Goal: Information Seeking & Learning: Compare options

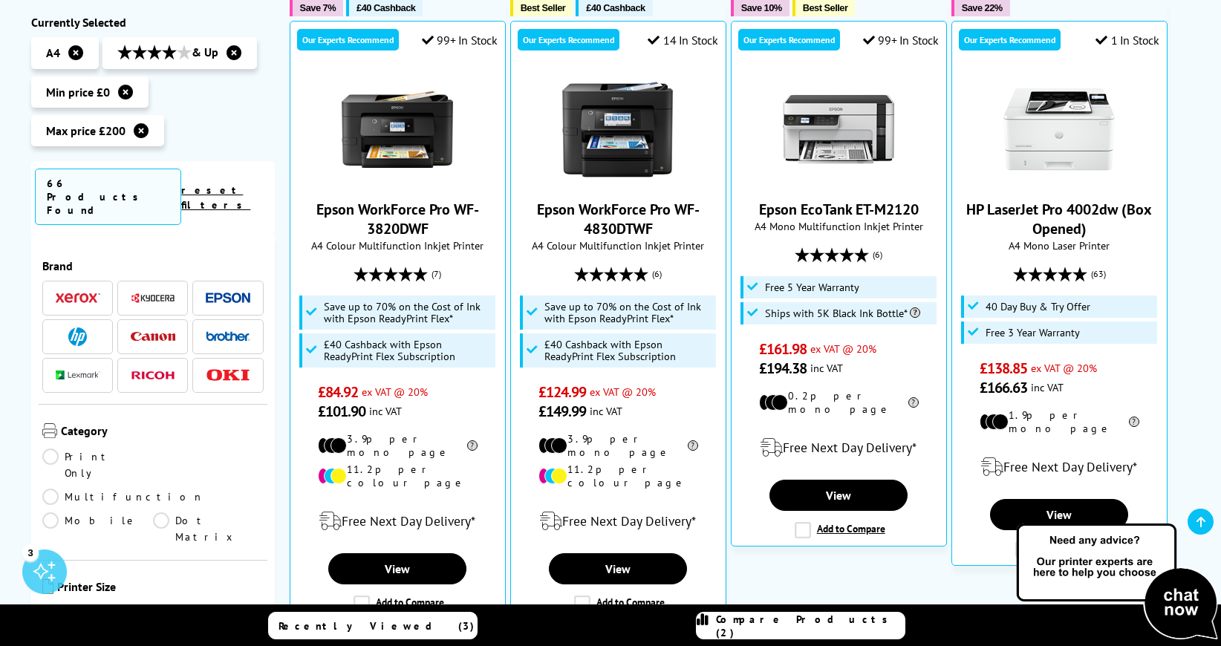
scroll to position [371, 0]
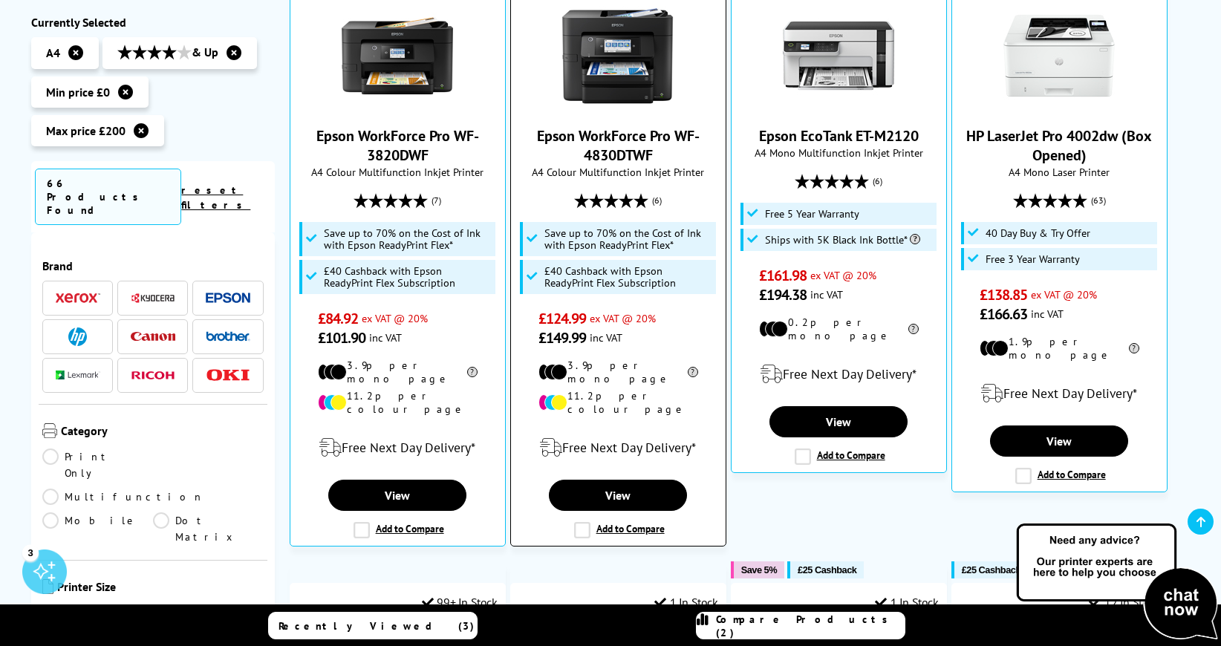
click at [580, 522] on label "Add to Compare" at bounding box center [619, 530] width 91 height 16
click at [0, 0] on input "Add to Compare" at bounding box center [0, 0] width 0 height 0
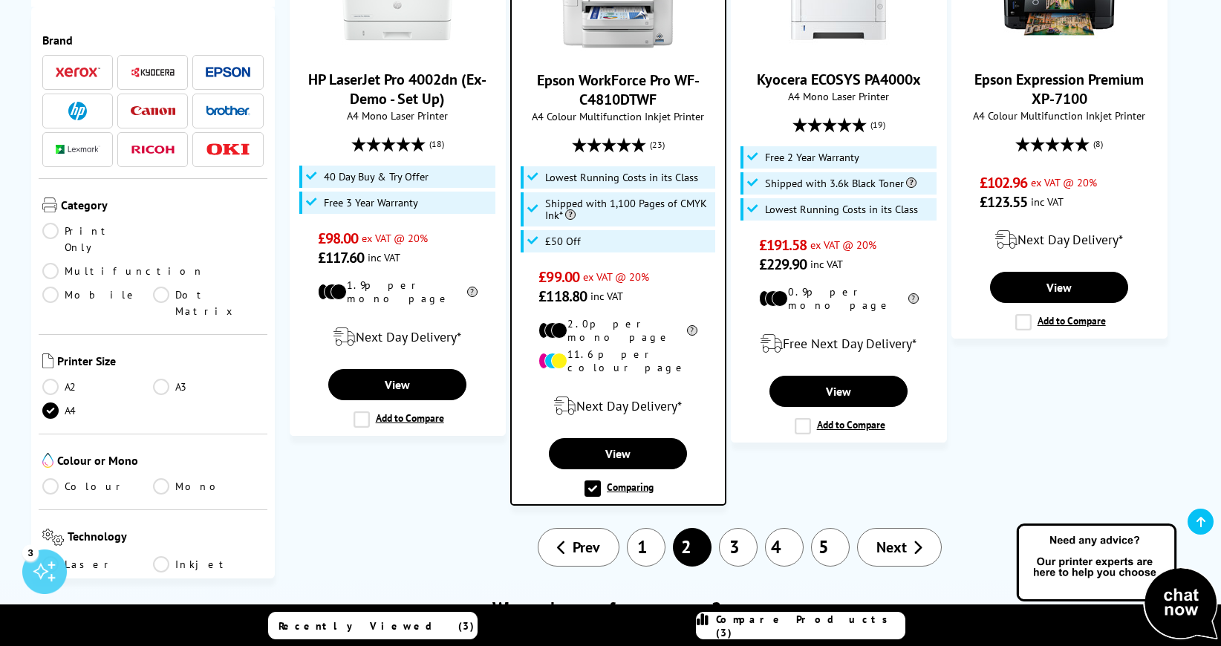
scroll to position [1708, 0]
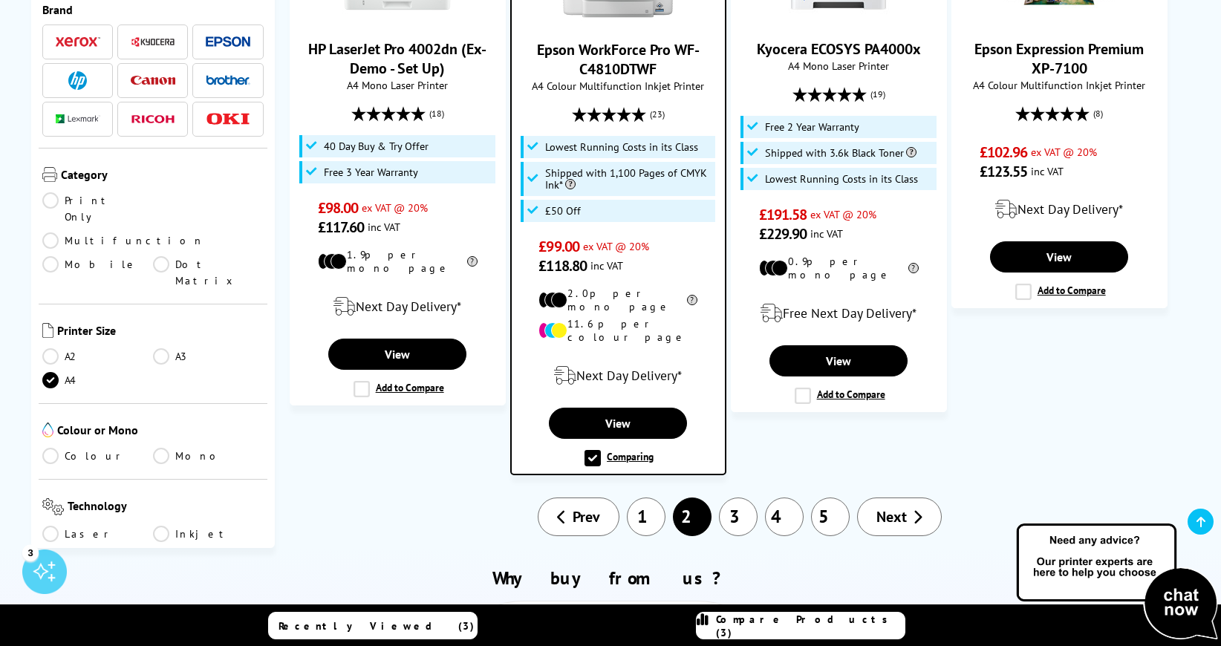
click at [738, 498] on link "3" at bounding box center [738, 517] width 39 height 39
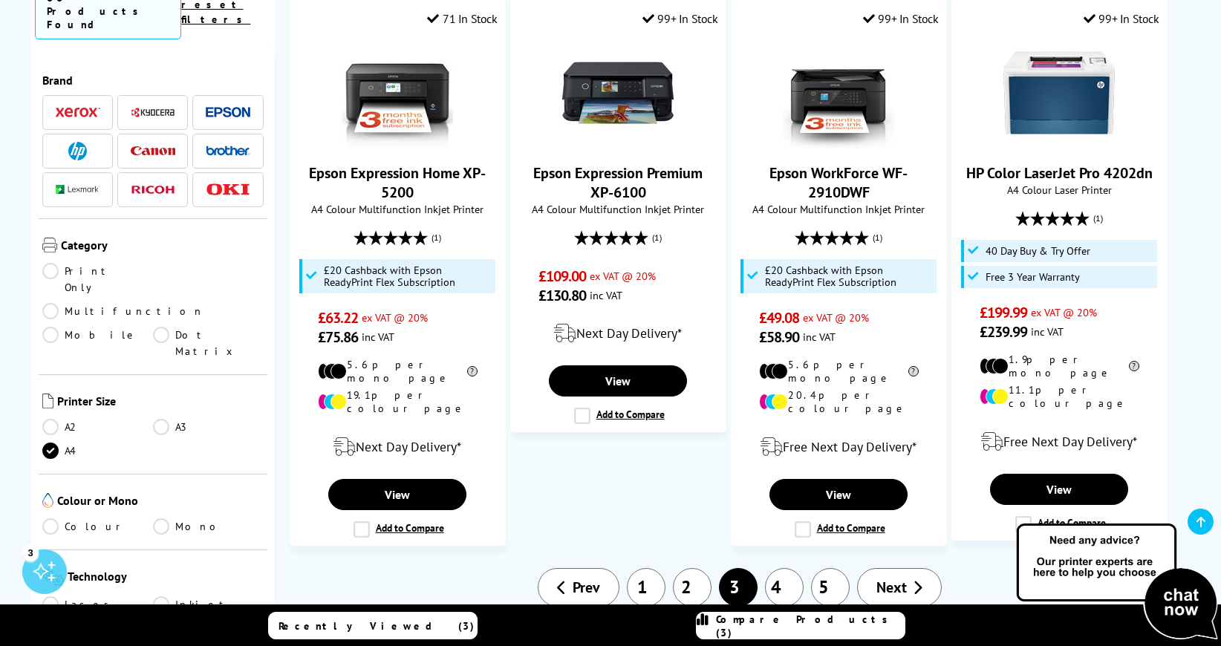
scroll to position [1486, 0]
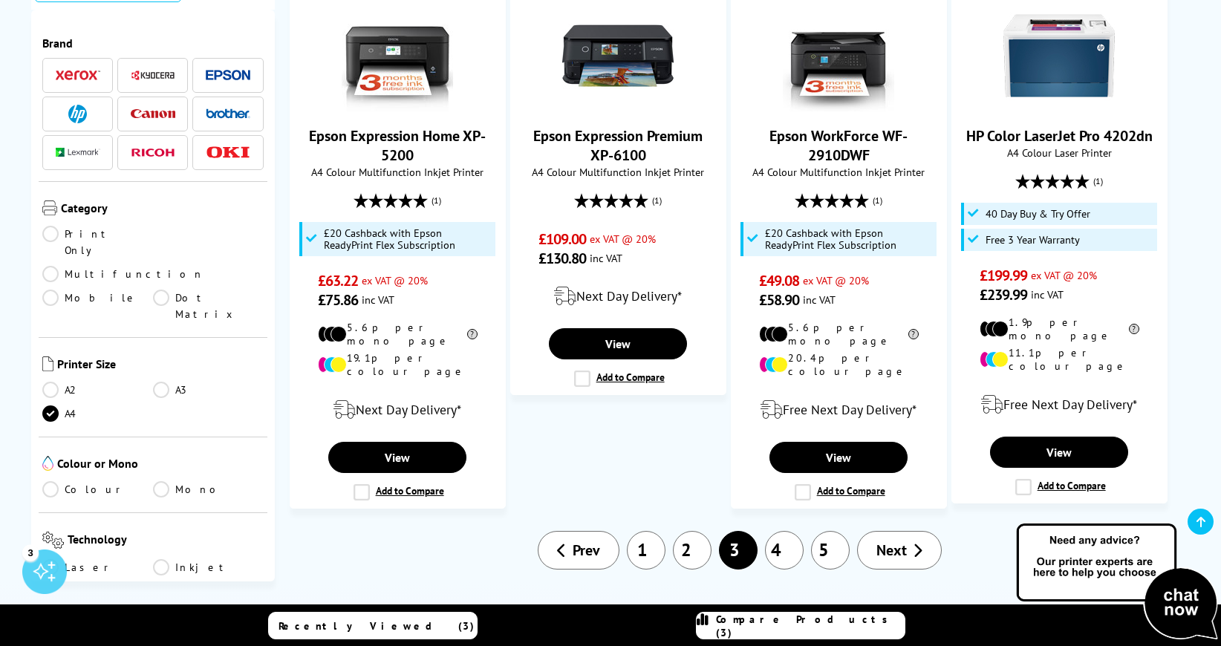
click at [786, 531] on link "4" at bounding box center [784, 550] width 39 height 39
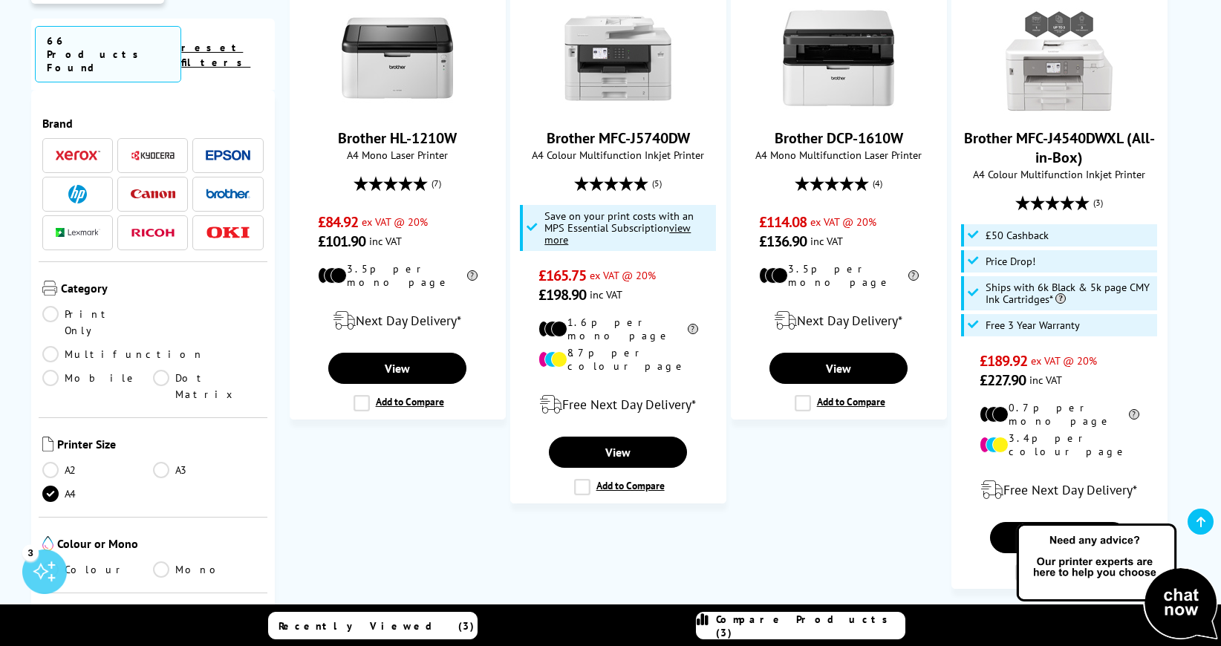
scroll to position [1634, 0]
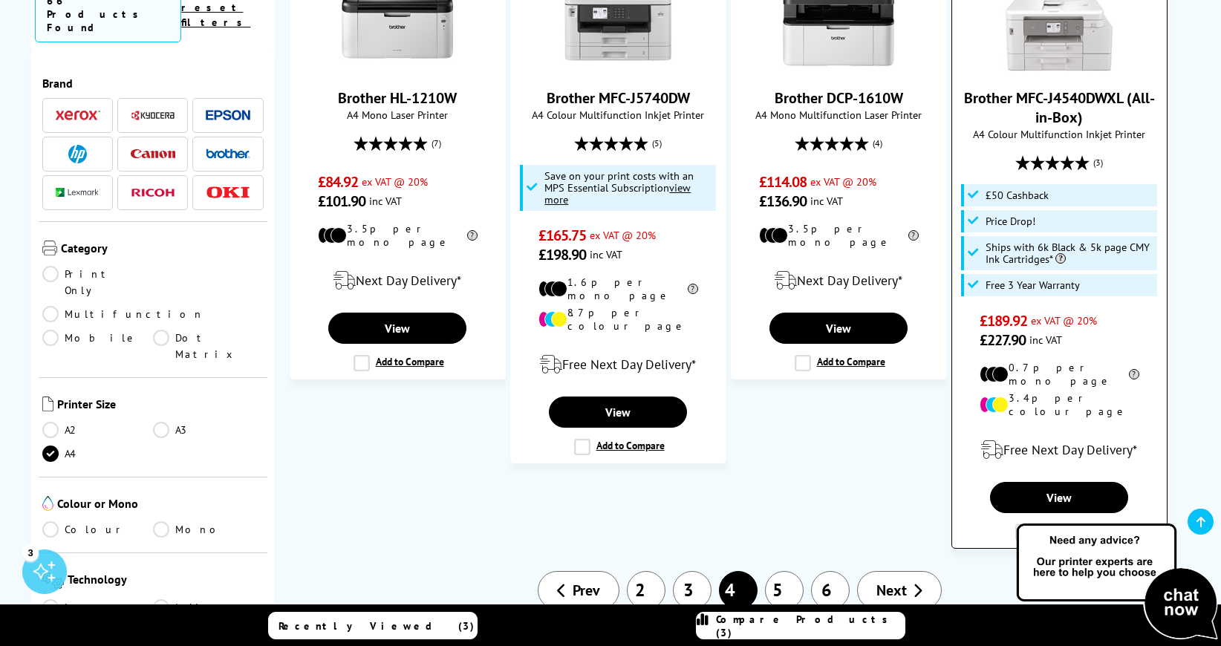
click at [1025, 524] on label "Add to Compare" at bounding box center [1060, 532] width 91 height 16
click at [0, 0] on input "Add to Compare" at bounding box center [0, 0] width 0 height 0
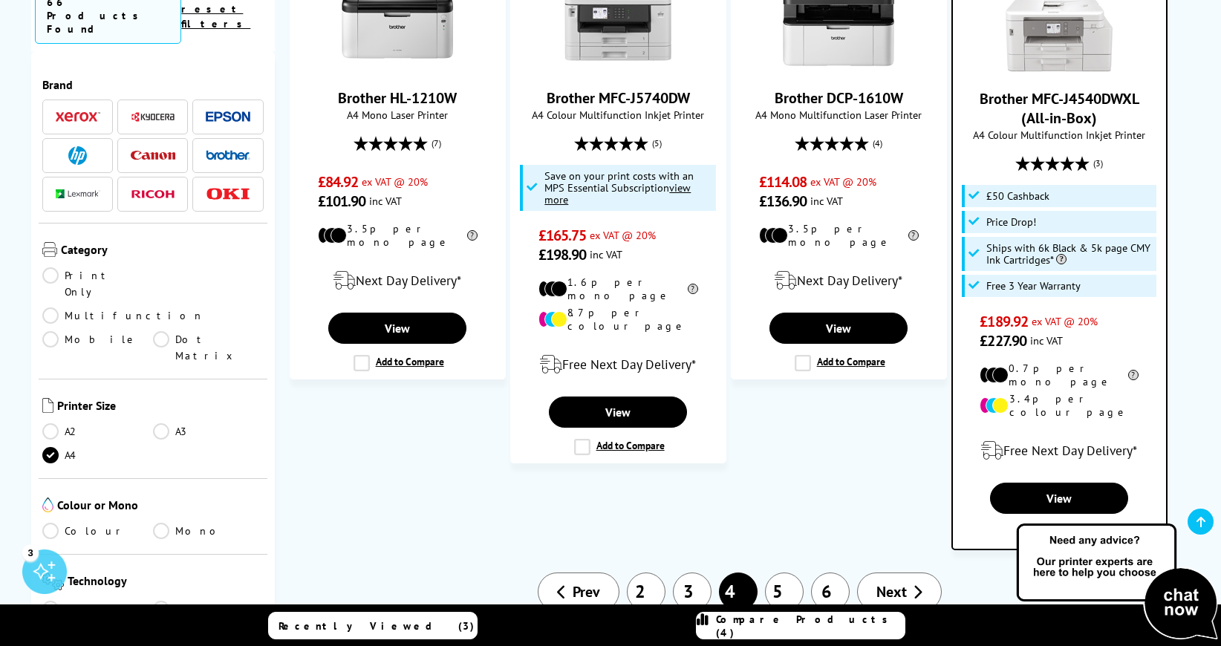
click at [787, 573] on link "5" at bounding box center [784, 592] width 39 height 39
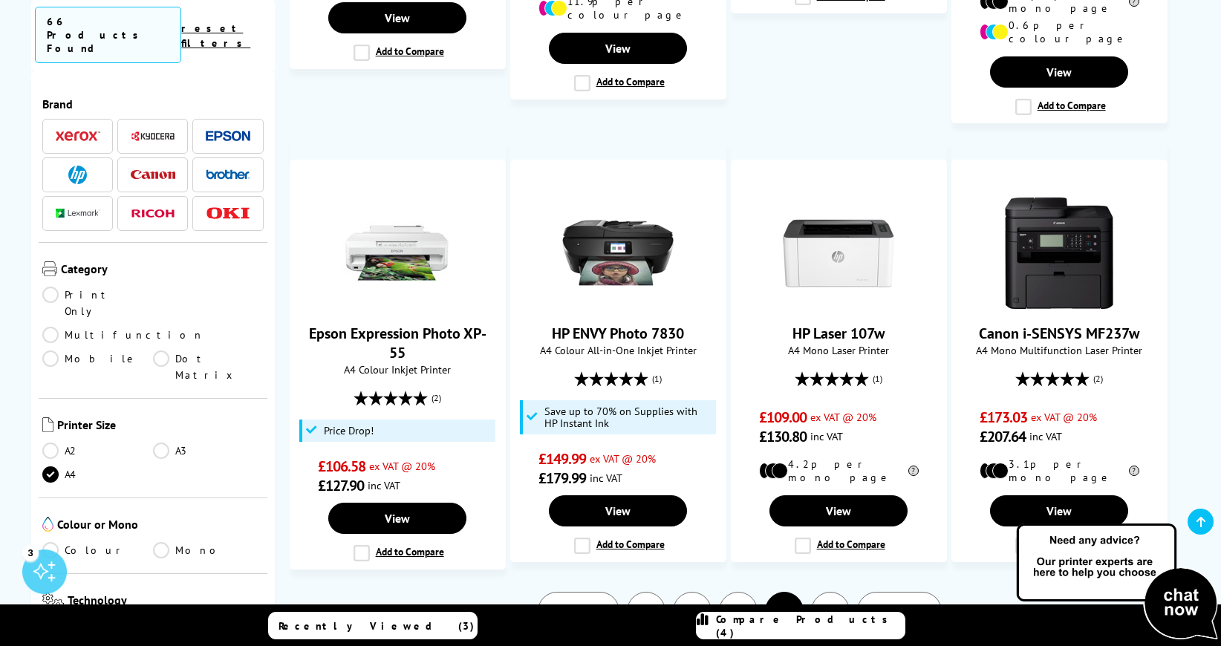
scroll to position [1337, 0]
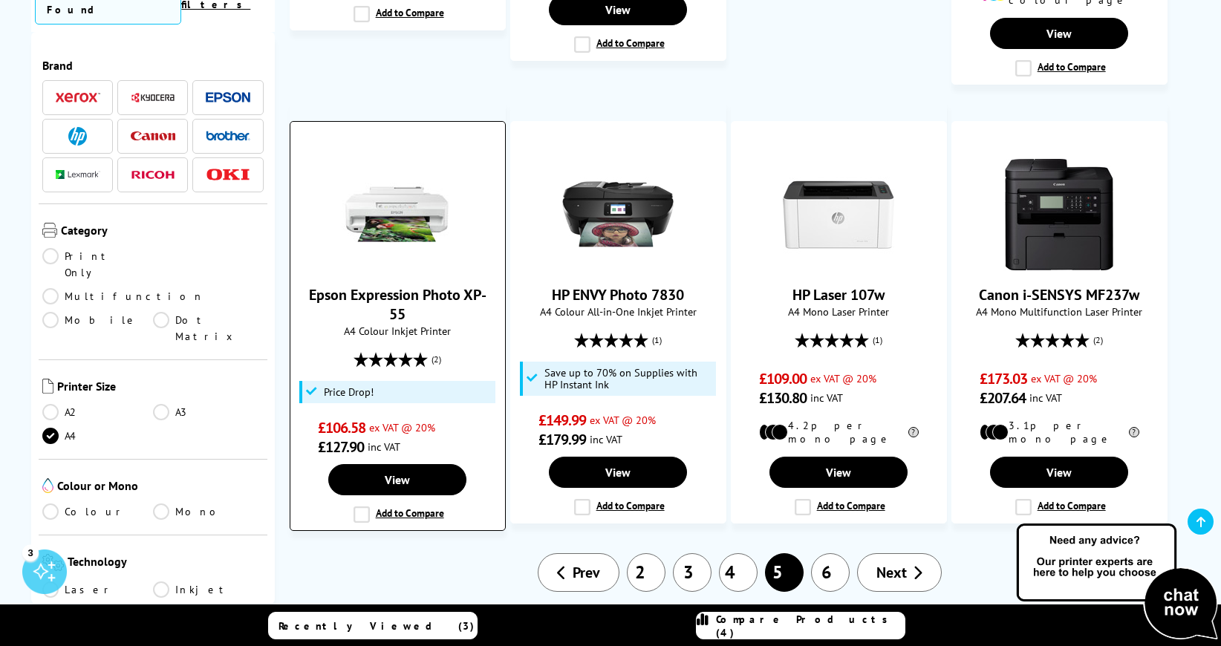
click at [360, 507] on label "Add to Compare" at bounding box center [399, 515] width 91 height 16
click at [0, 0] on input "Add to Compare" at bounding box center [0, 0] width 0 height 0
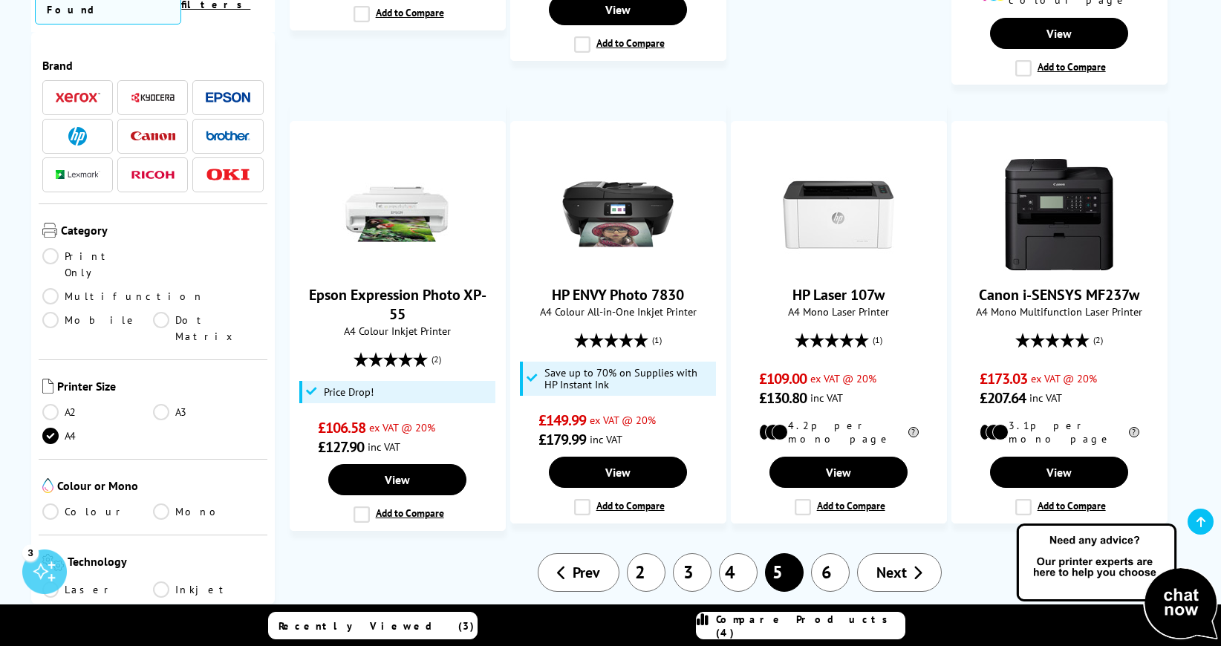
click at [832, 553] on link "6" at bounding box center [830, 572] width 39 height 39
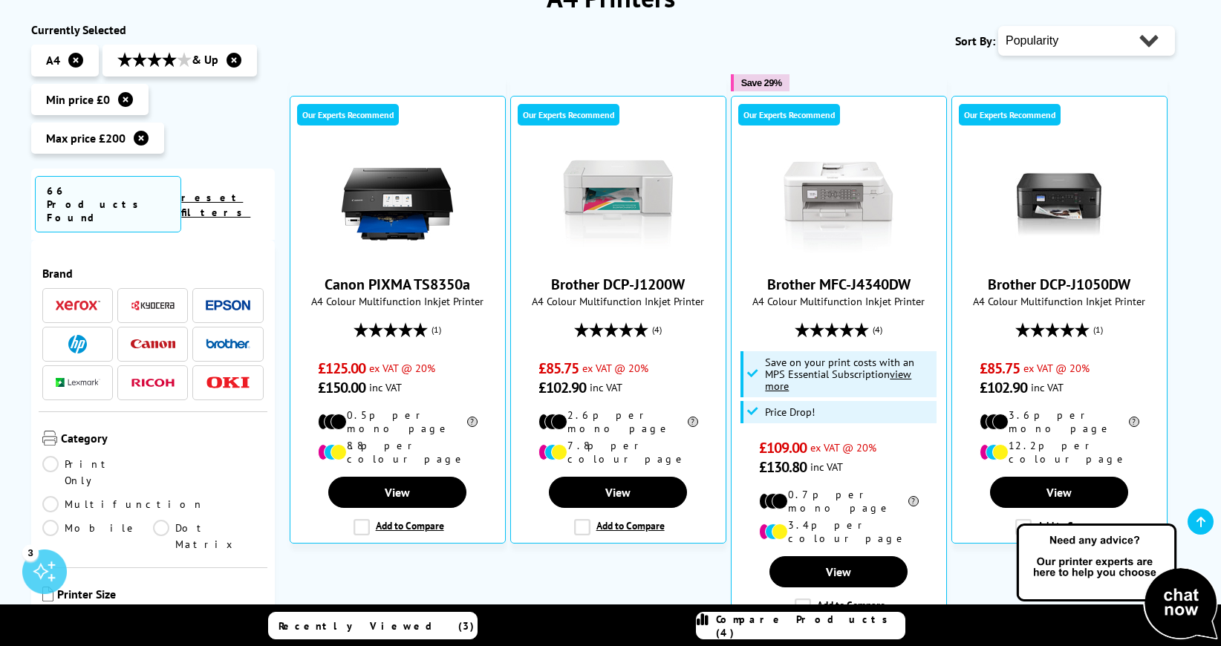
scroll to position [297, 0]
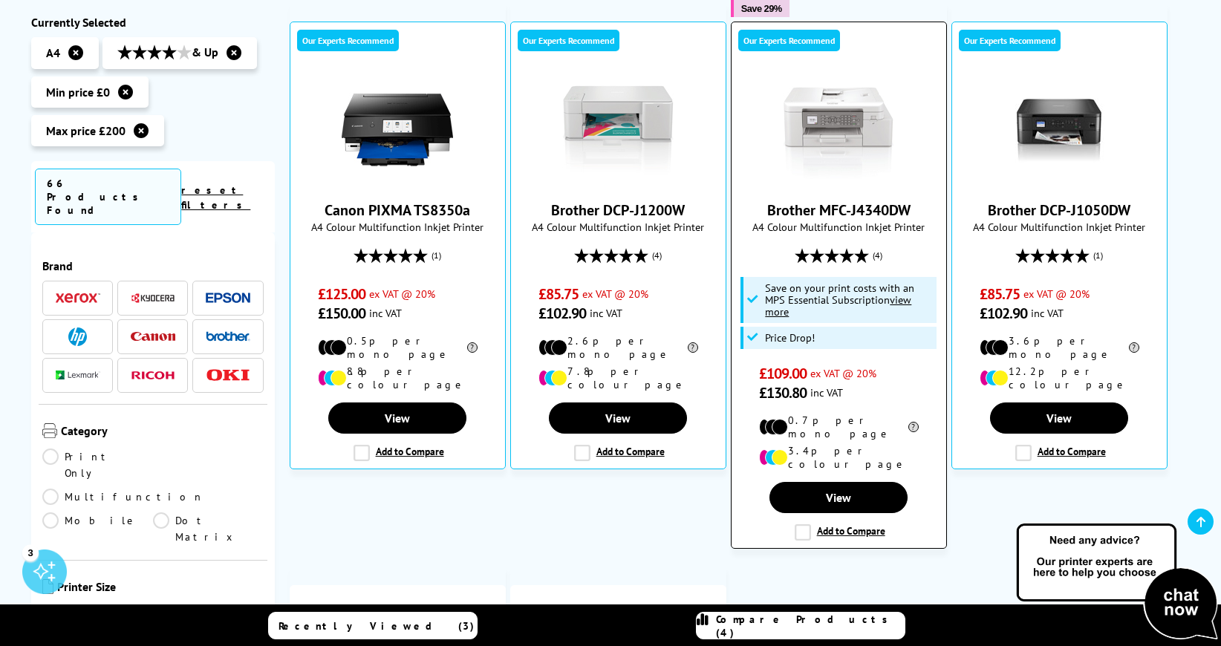
click at [801, 524] on label "Add to Compare" at bounding box center [840, 532] width 91 height 16
click at [0, 0] on input "Add to Compare" at bounding box center [0, 0] width 0 height 0
click at [804, 524] on label "Add to Compare" at bounding box center [840, 532] width 91 height 16
click at [0, 0] on input "Add to Compare" at bounding box center [0, 0] width 0 height 0
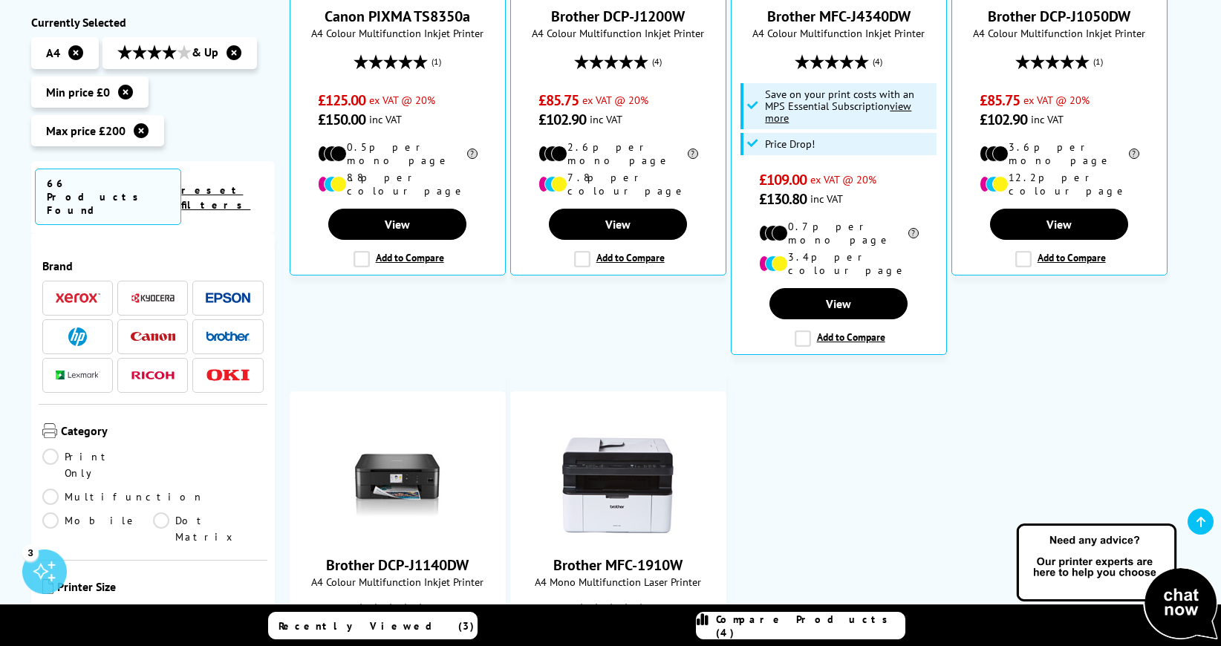
scroll to position [520, 0]
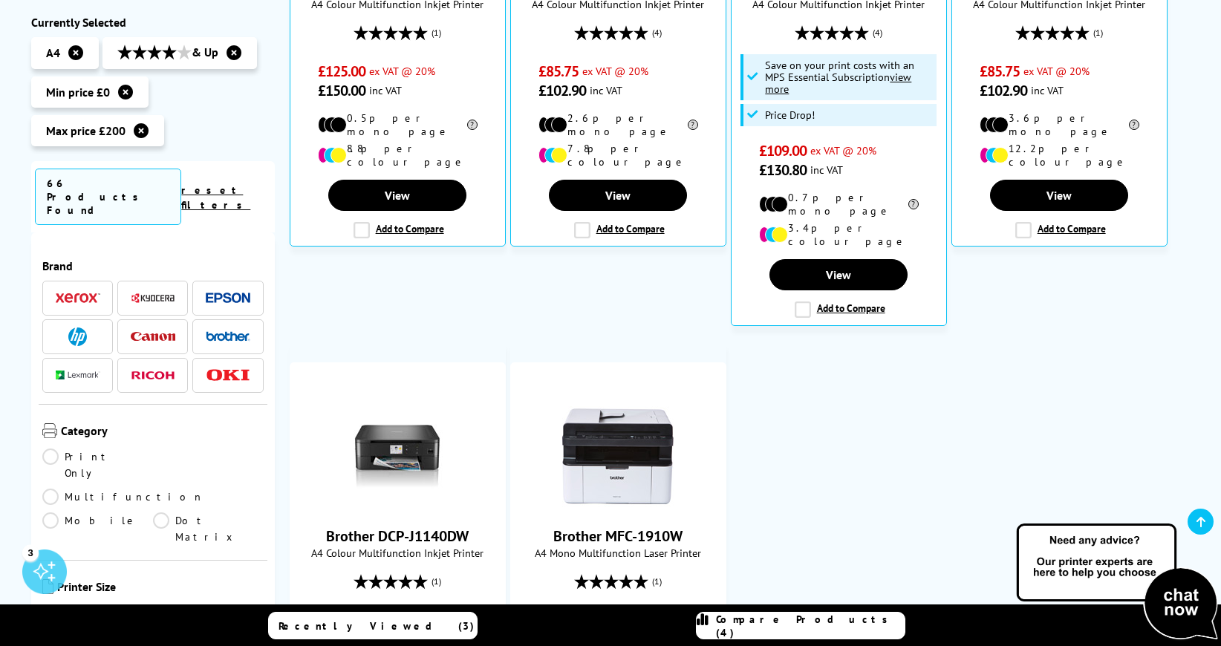
click at [155, 489] on link "Multifunction" at bounding box center [123, 497] width 162 height 16
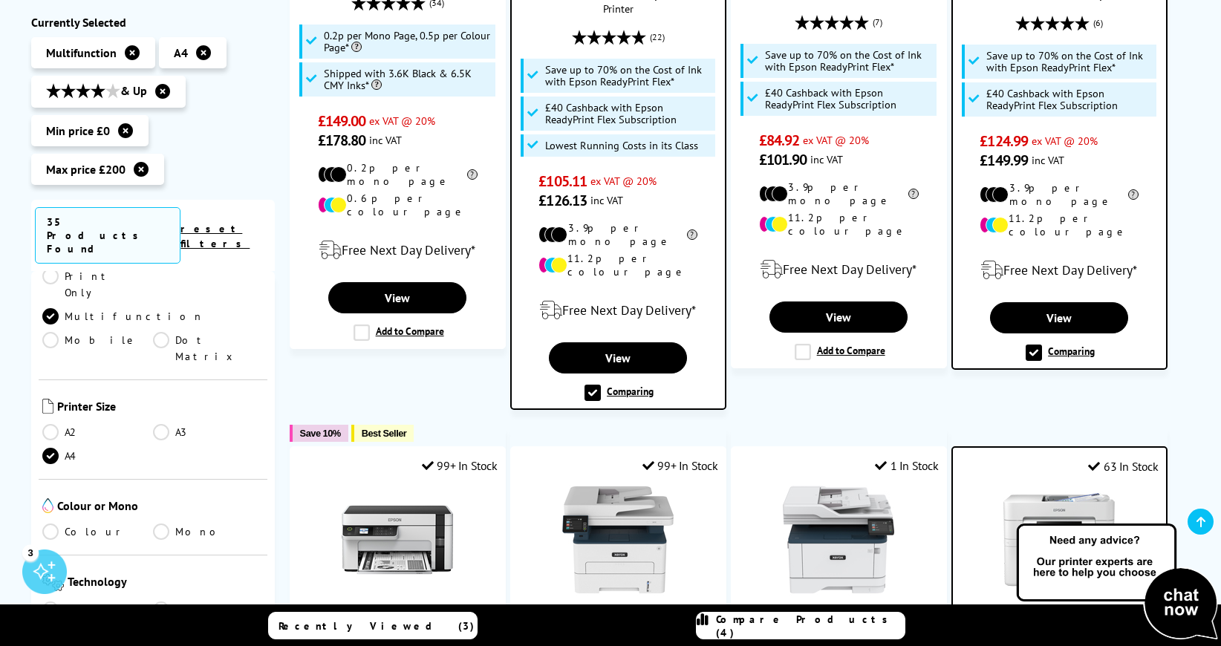
scroll to position [223, 0]
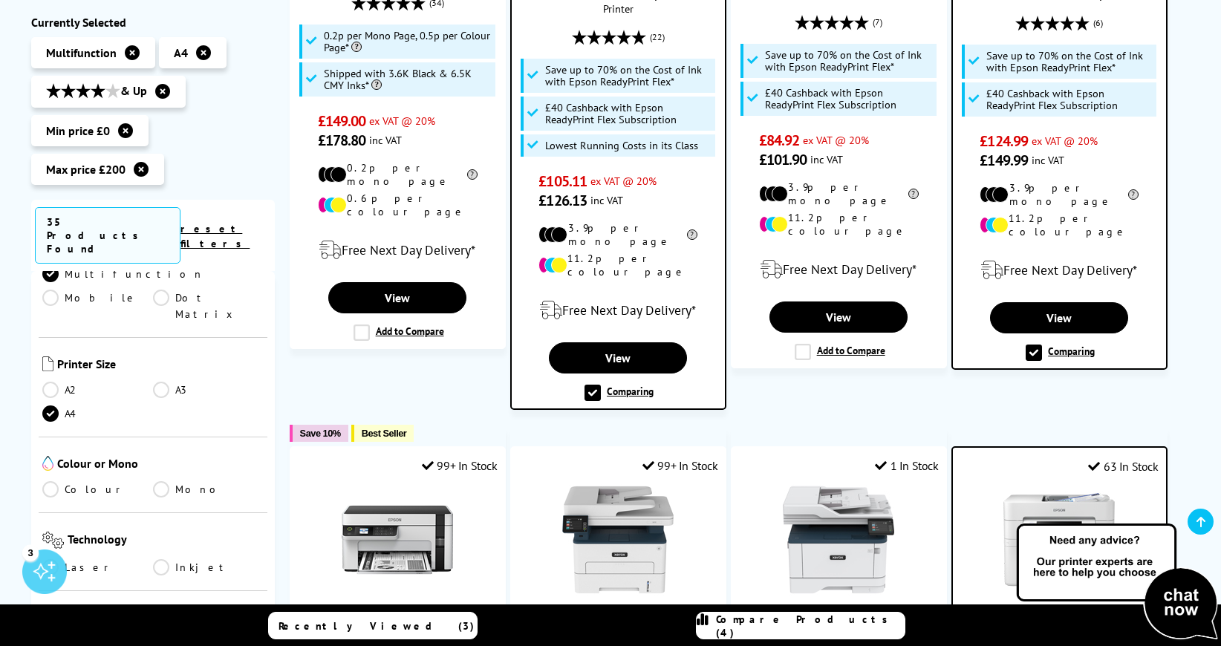
click at [53, 481] on link "Colour" at bounding box center [97, 489] width 111 height 16
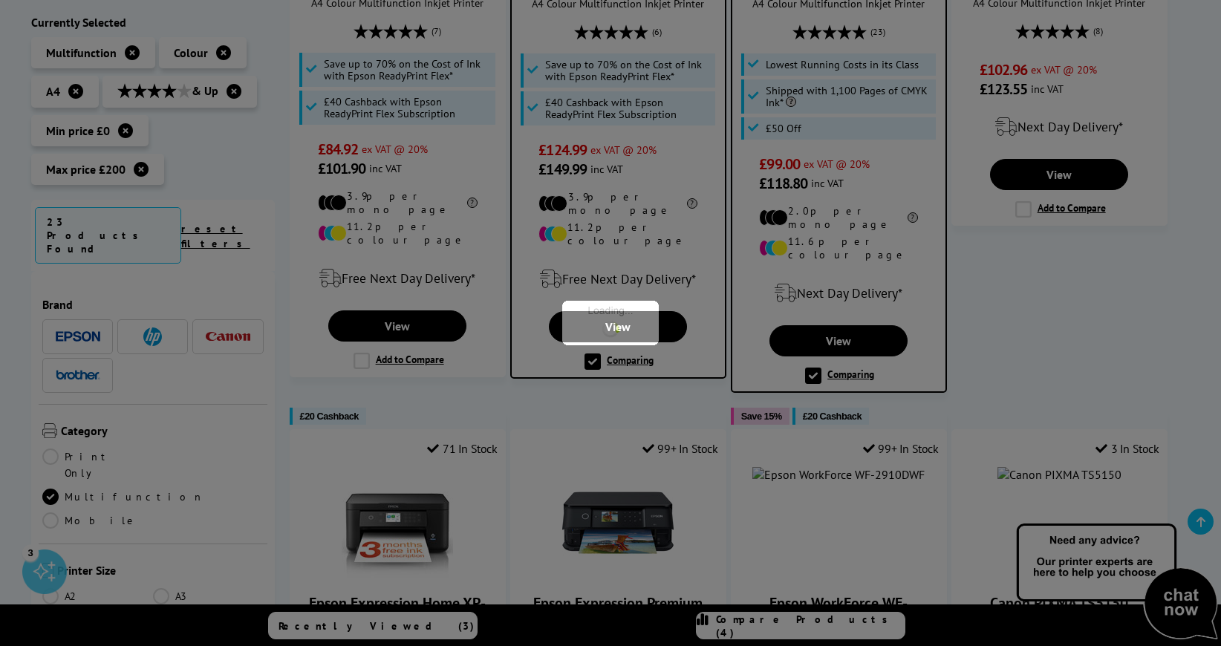
scroll to position [223, 0]
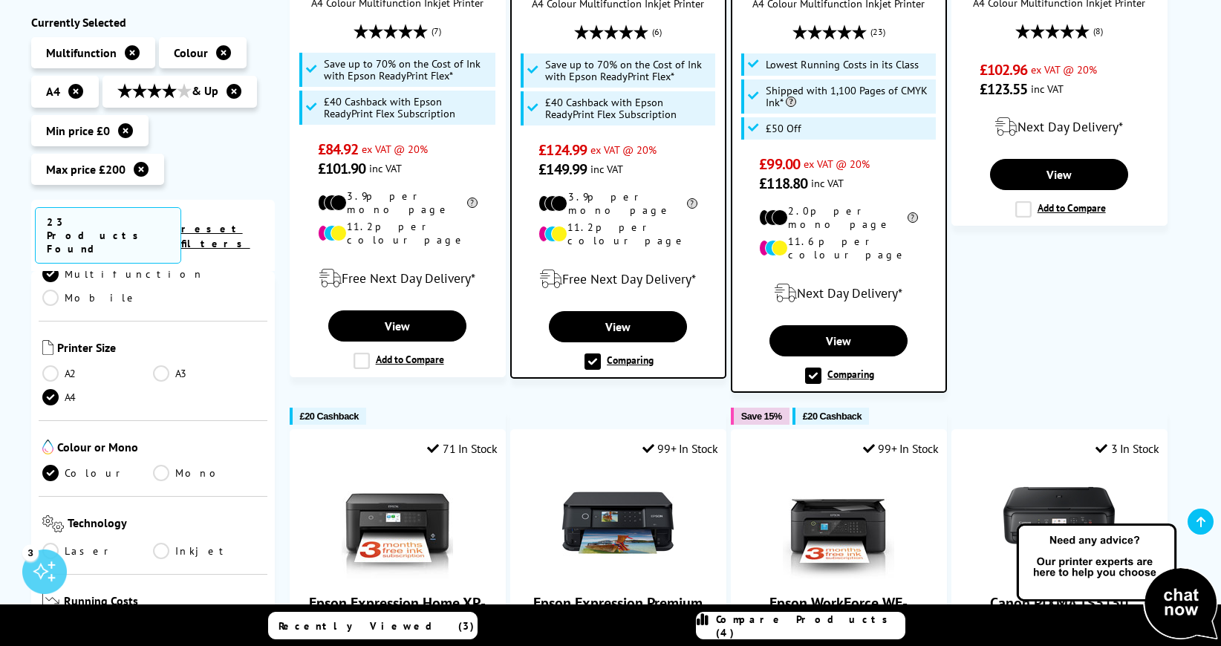
click at [160, 543] on link "Inkjet" at bounding box center [208, 551] width 111 height 16
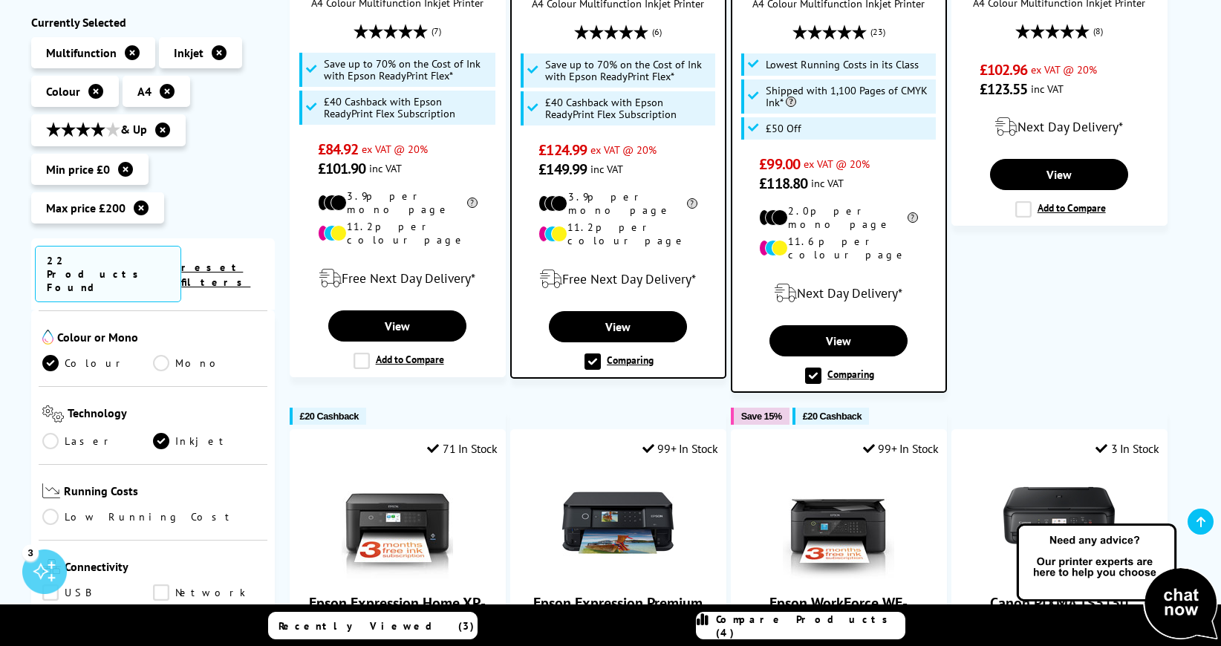
scroll to position [446, 0]
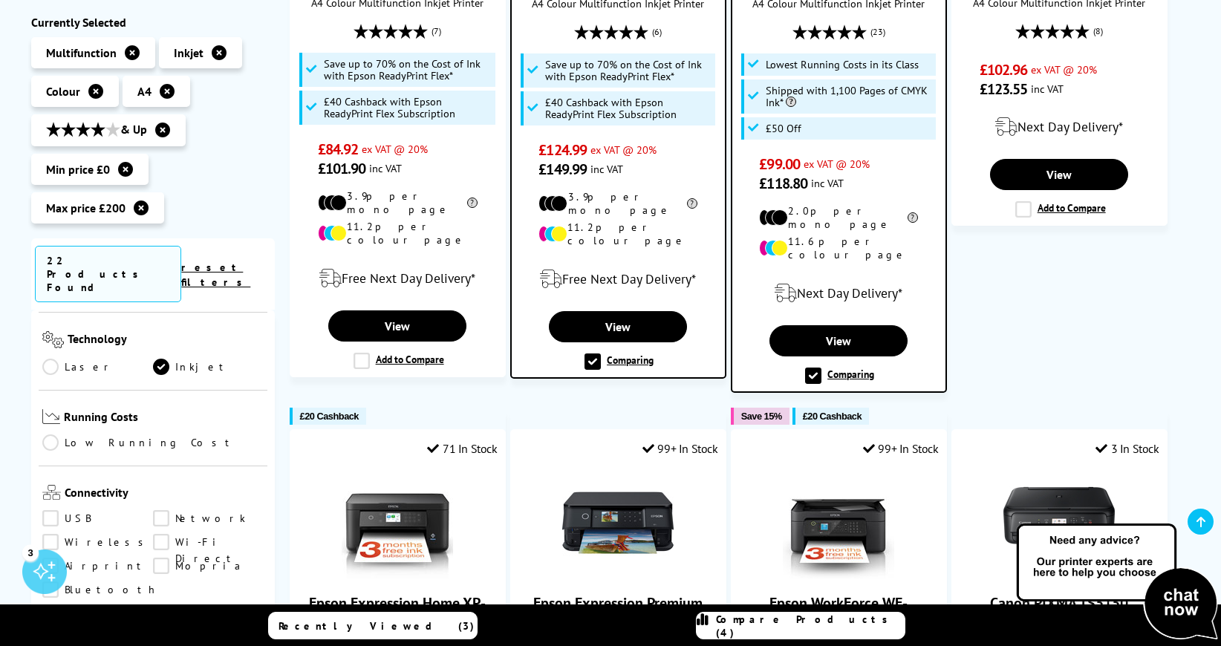
click at [51, 435] on link "Low Running Cost" at bounding box center [152, 443] width 221 height 16
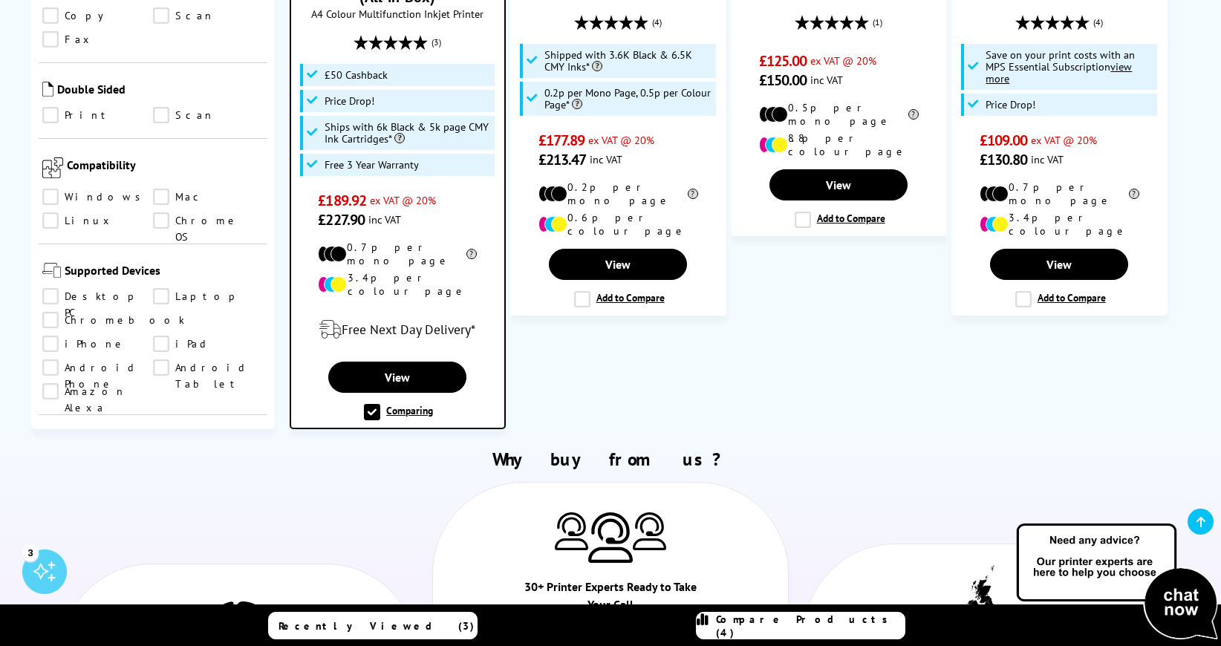
scroll to position [743, 0]
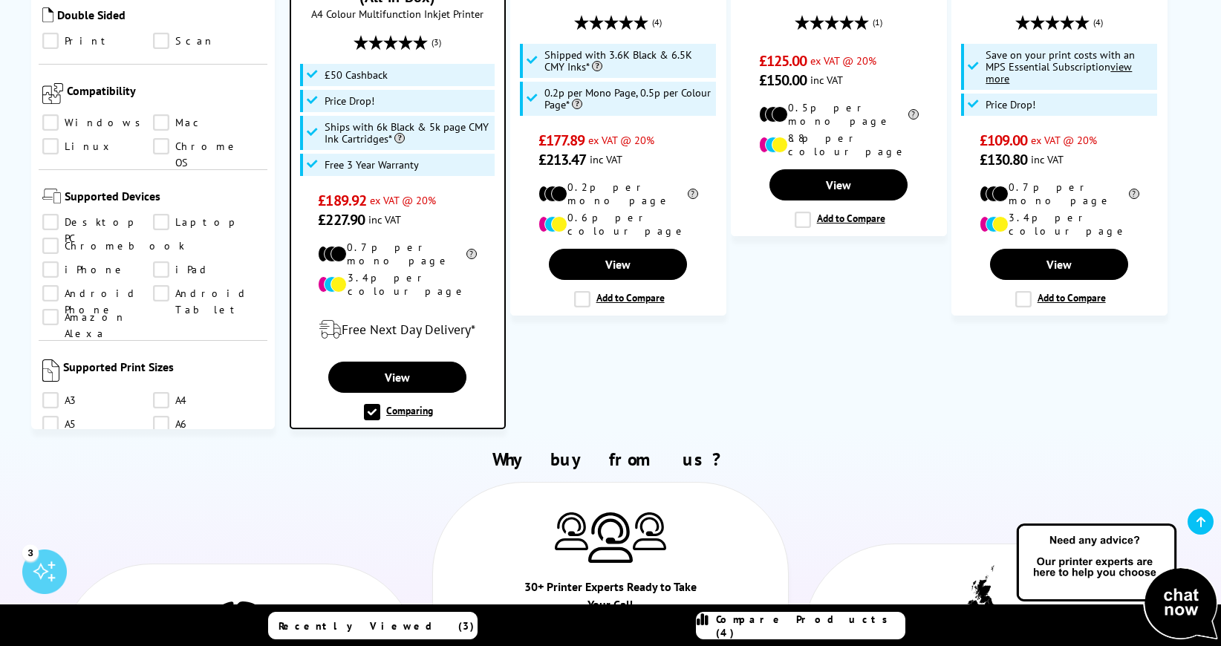
click at [160, 392] on link "A4" at bounding box center [208, 400] width 111 height 16
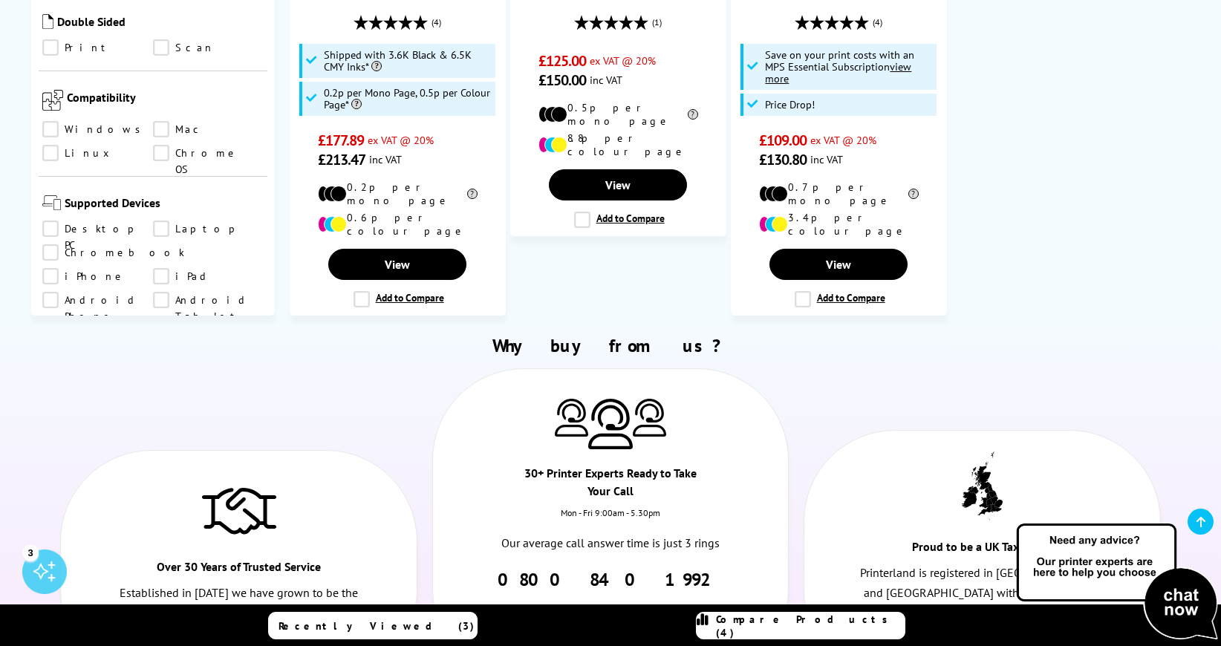
scroll to position [594, 0]
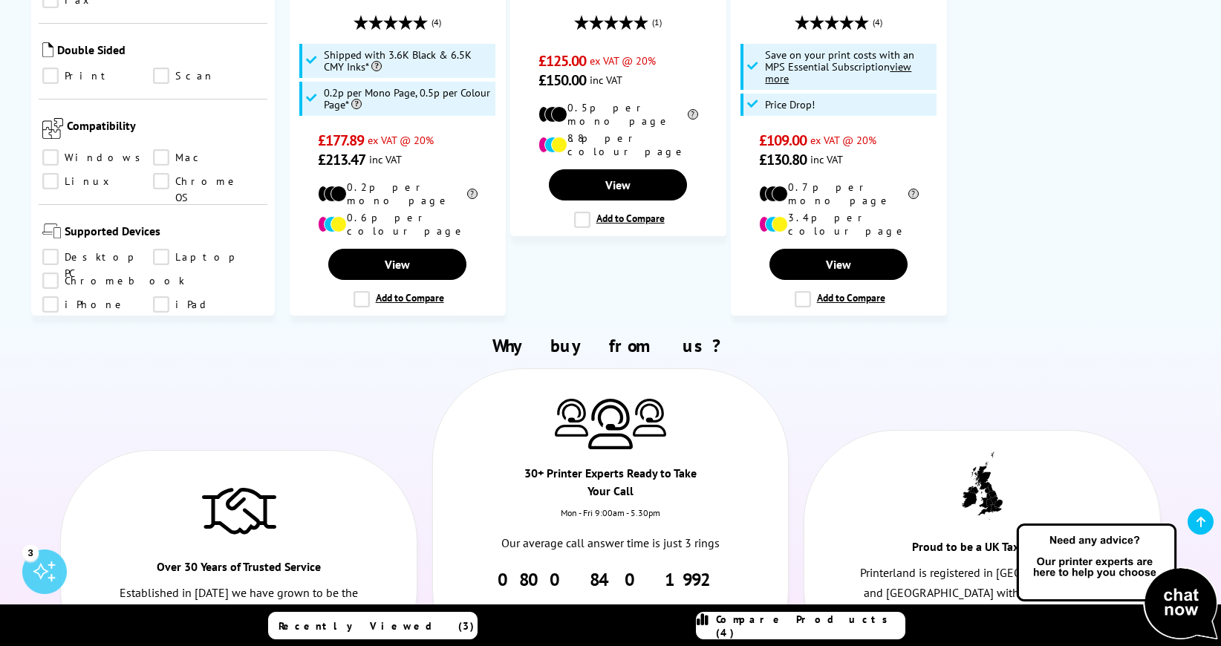
click at [51, 249] on link "Desktop PC" at bounding box center [97, 257] width 111 height 16
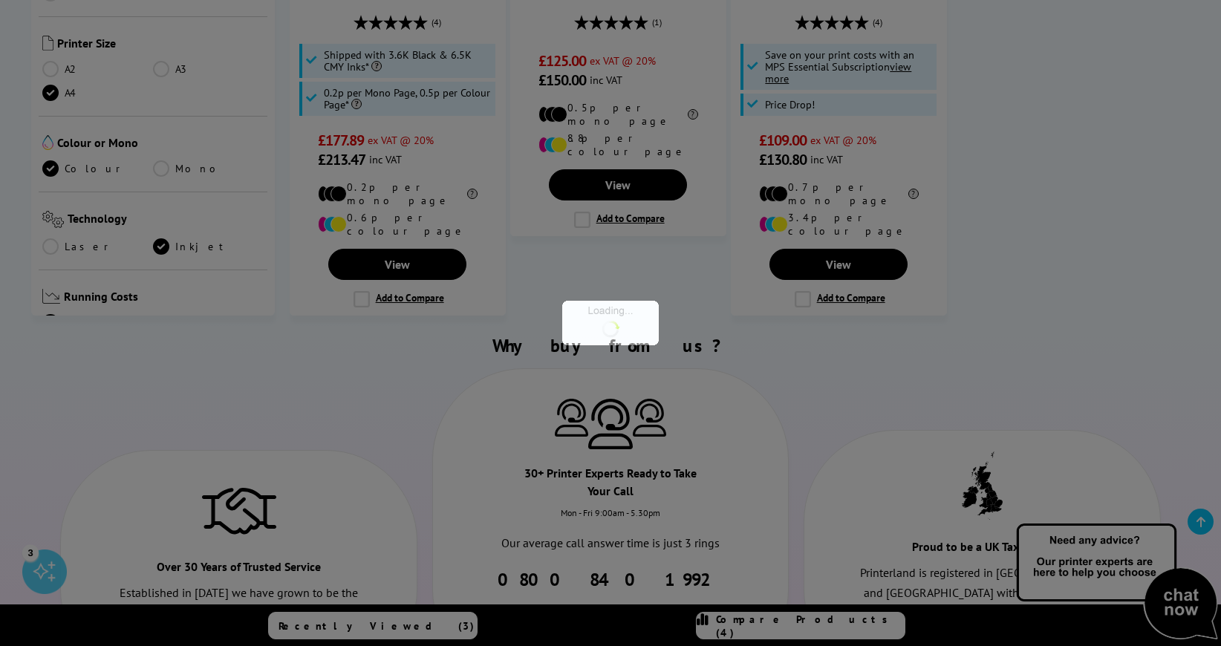
scroll to position [594, 0]
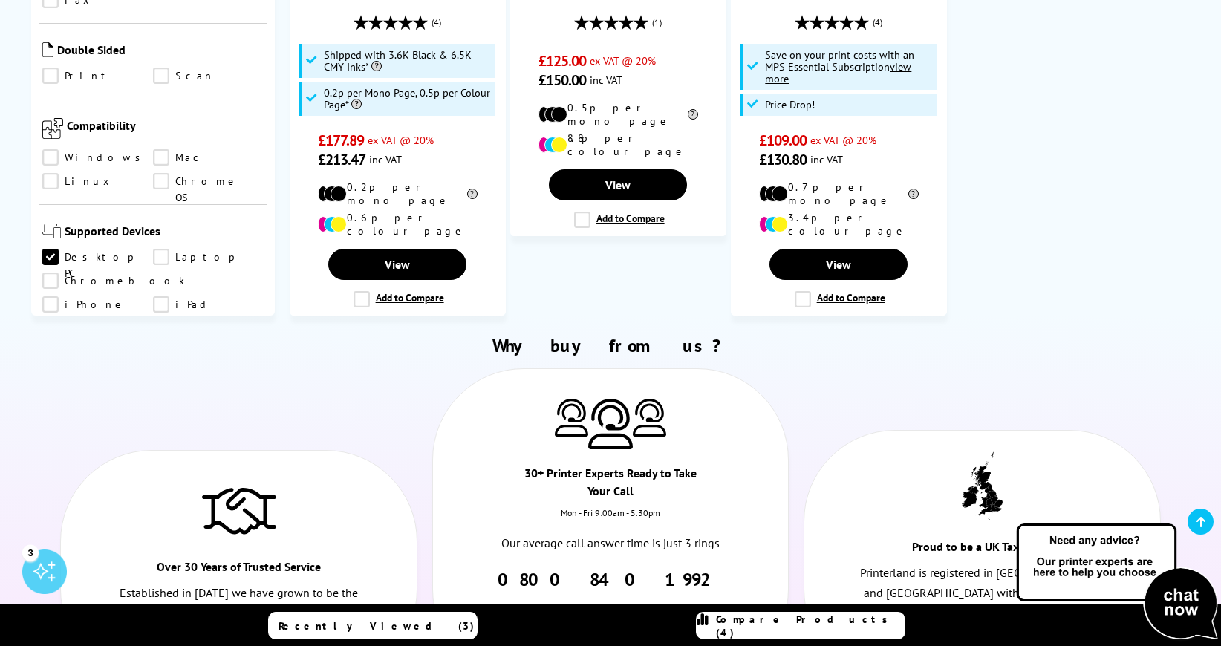
click at [49, 149] on link "Windows" at bounding box center [97, 157] width 111 height 16
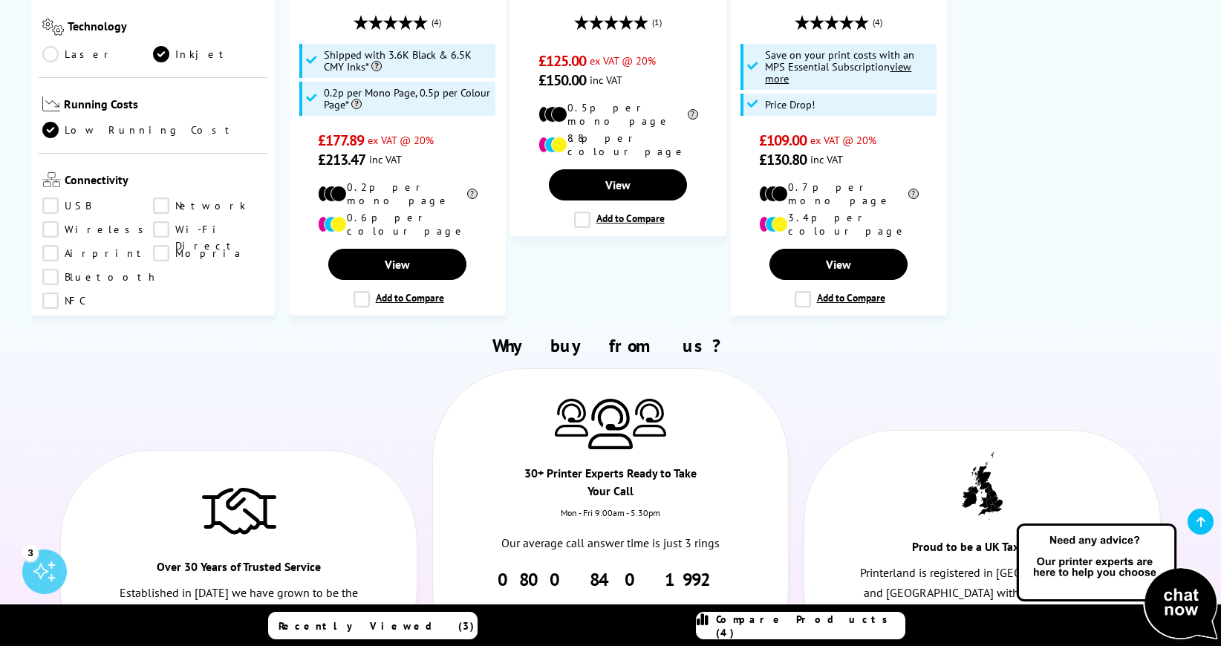
scroll to position [223, 0]
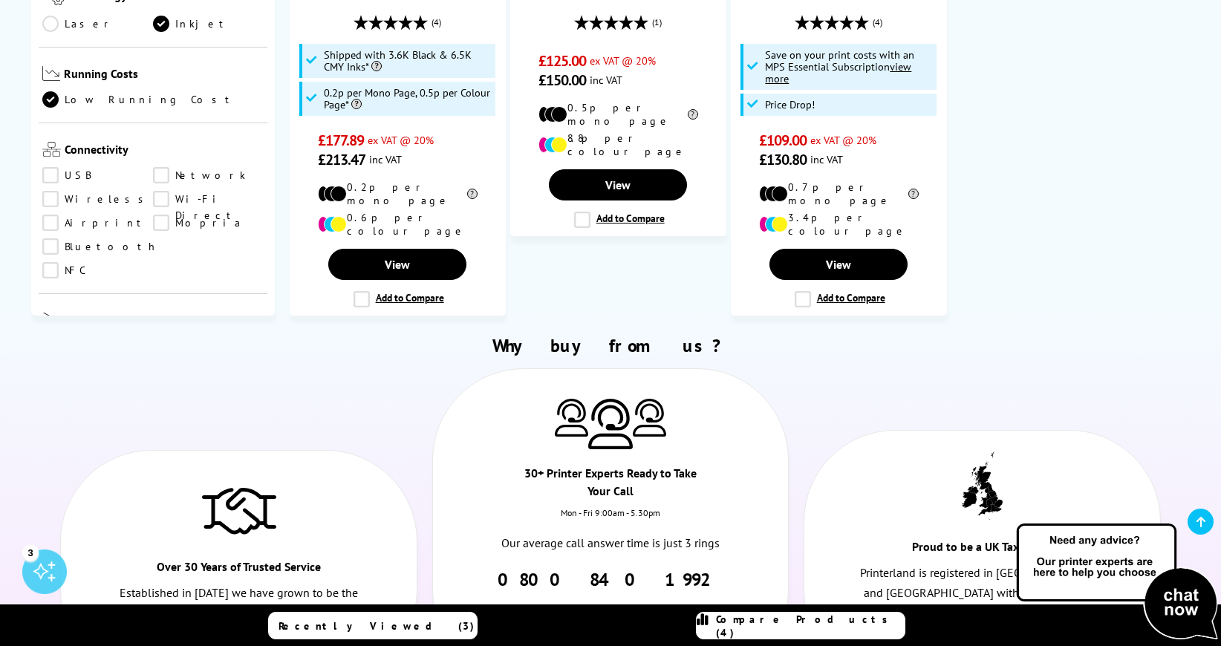
click at [49, 167] on link "USB" at bounding box center [97, 175] width 111 height 16
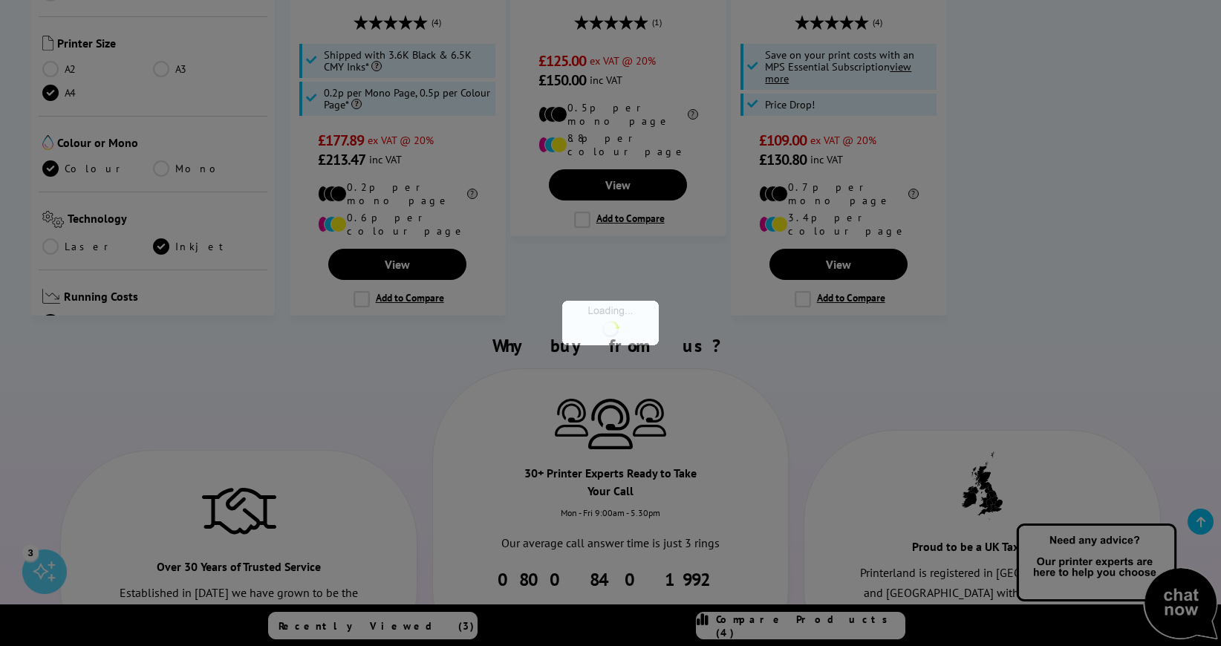
scroll to position [223, 0]
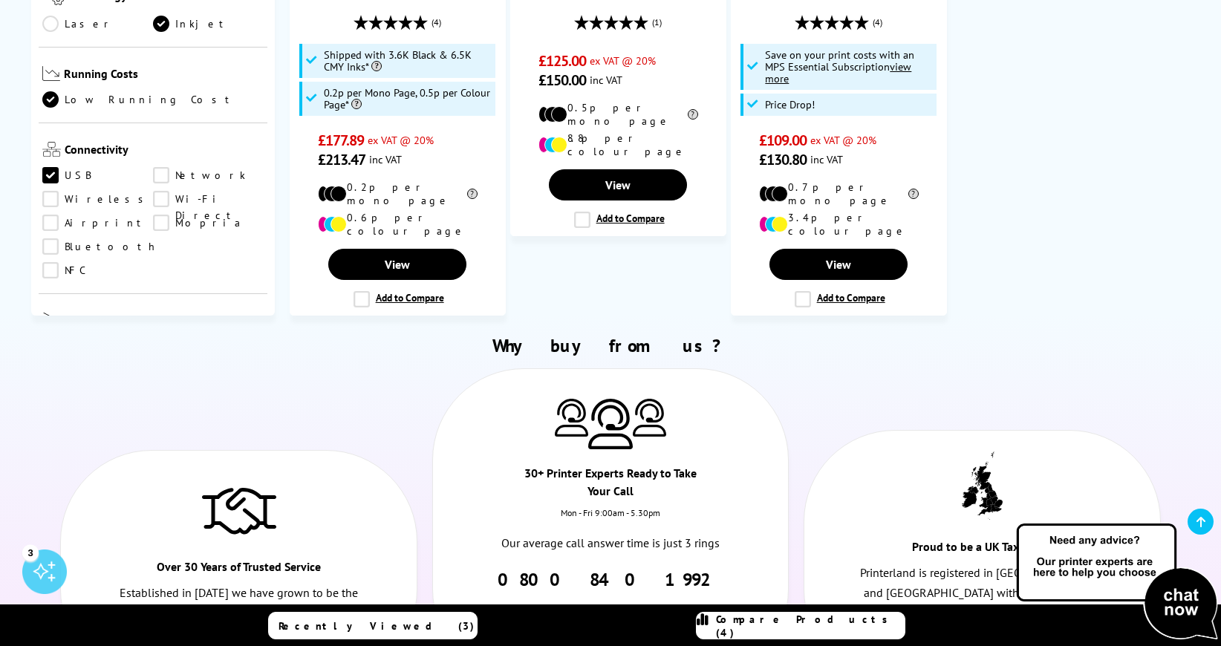
click at [50, 191] on link "Wireless" at bounding box center [97, 199] width 111 height 16
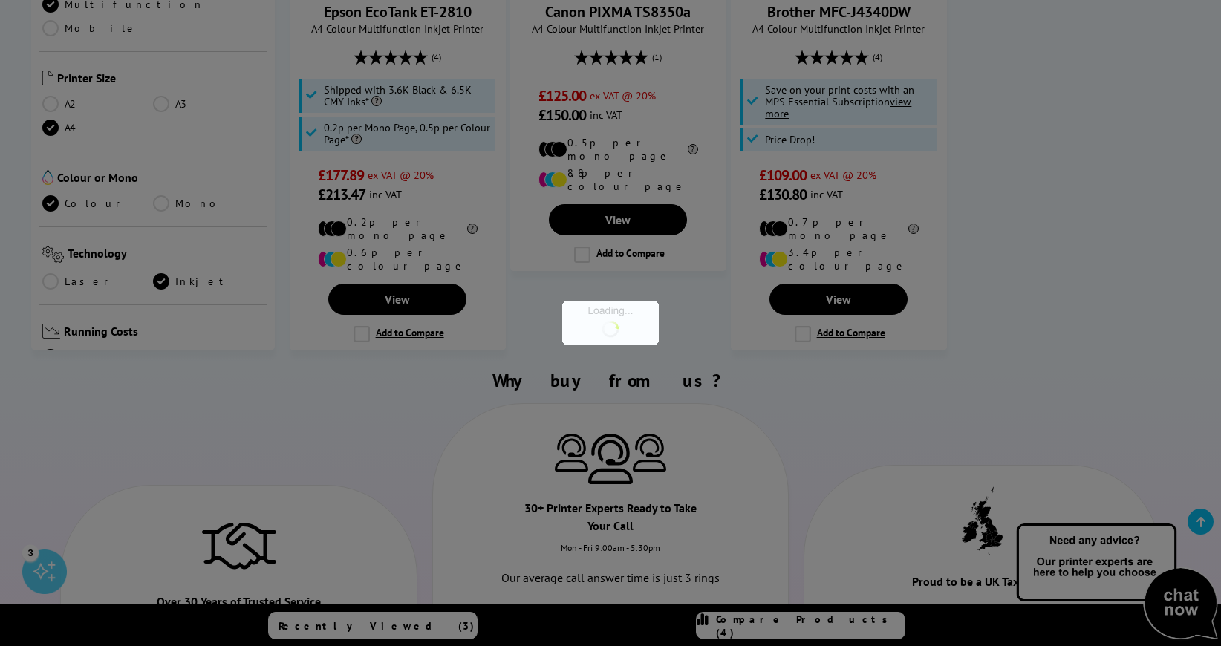
scroll to position [223, 0]
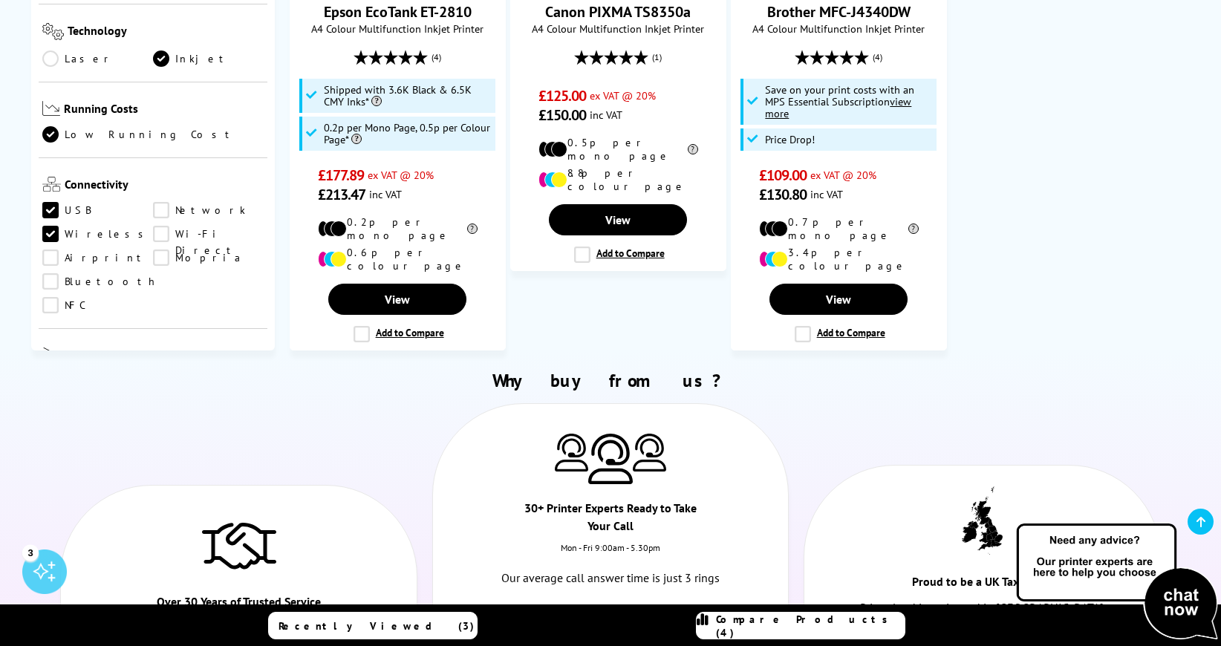
click at [159, 202] on link "Network" at bounding box center [208, 210] width 111 height 16
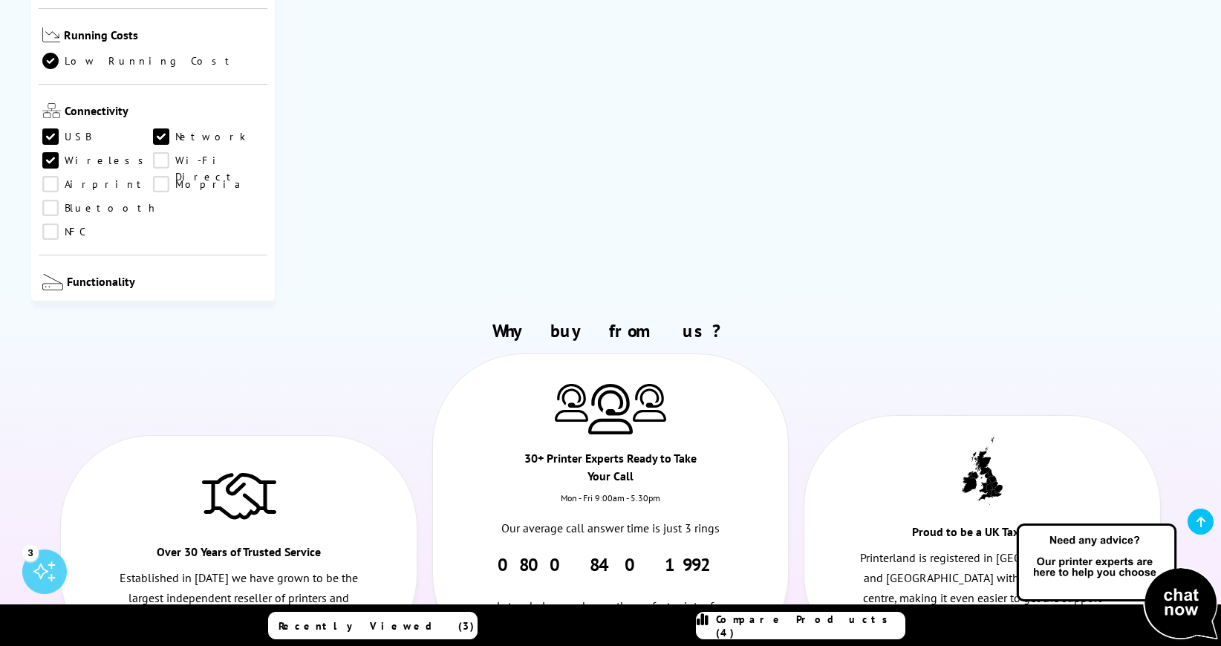
scroll to position [966, 0]
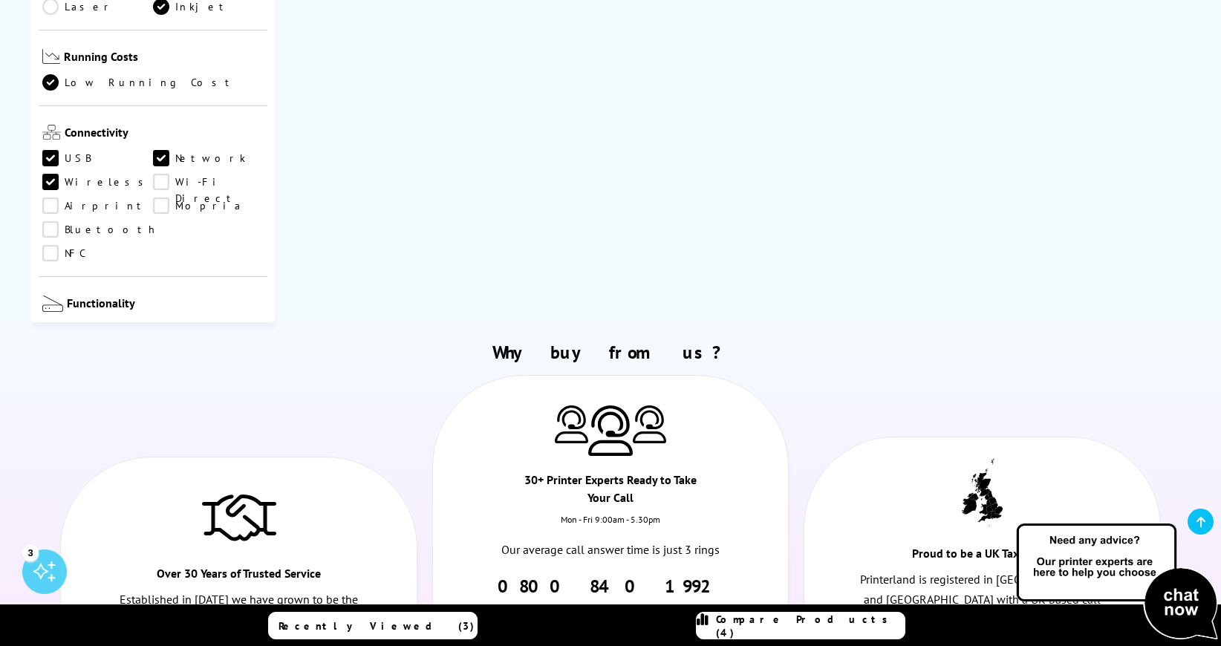
click at [48, 322] on link "Copy" at bounding box center [97, 330] width 111 height 16
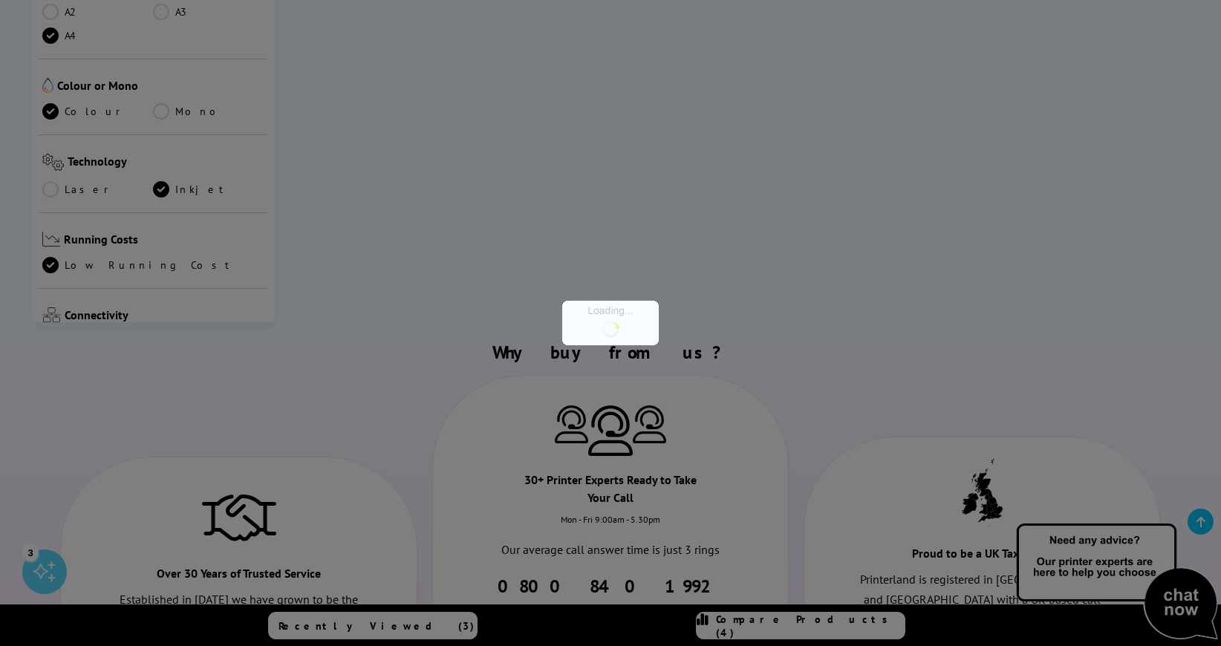
scroll to position [223, 0]
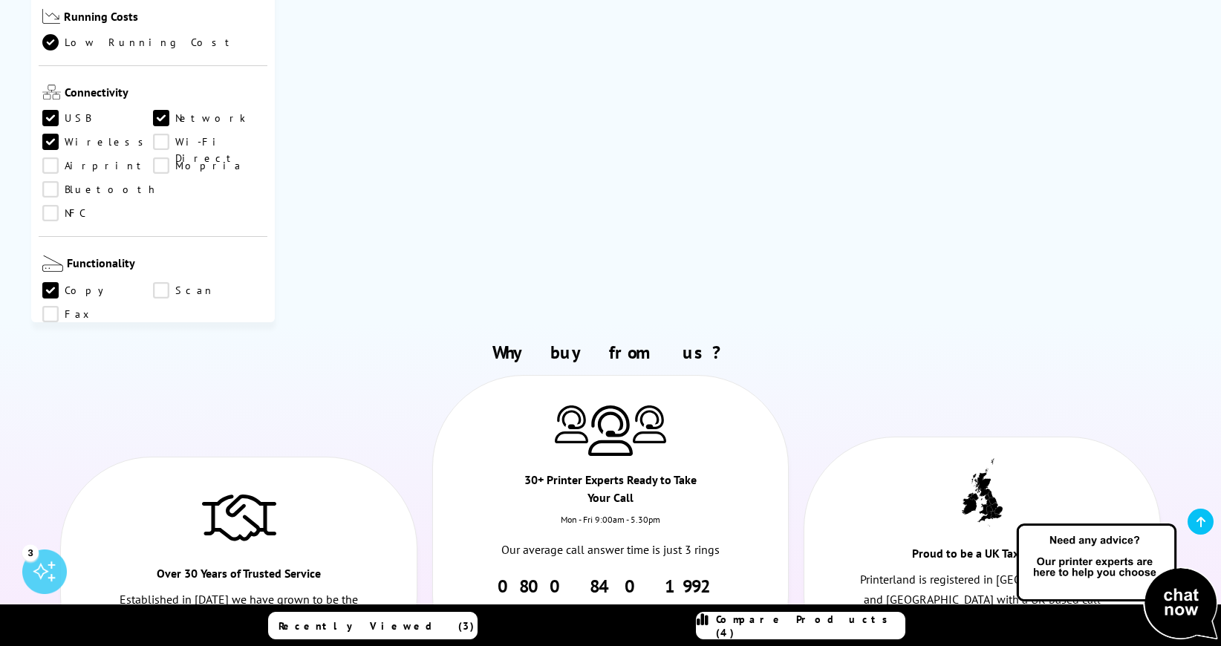
click at [159, 282] on link "Scan" at bounding box center [208, 290] width 111 height 16
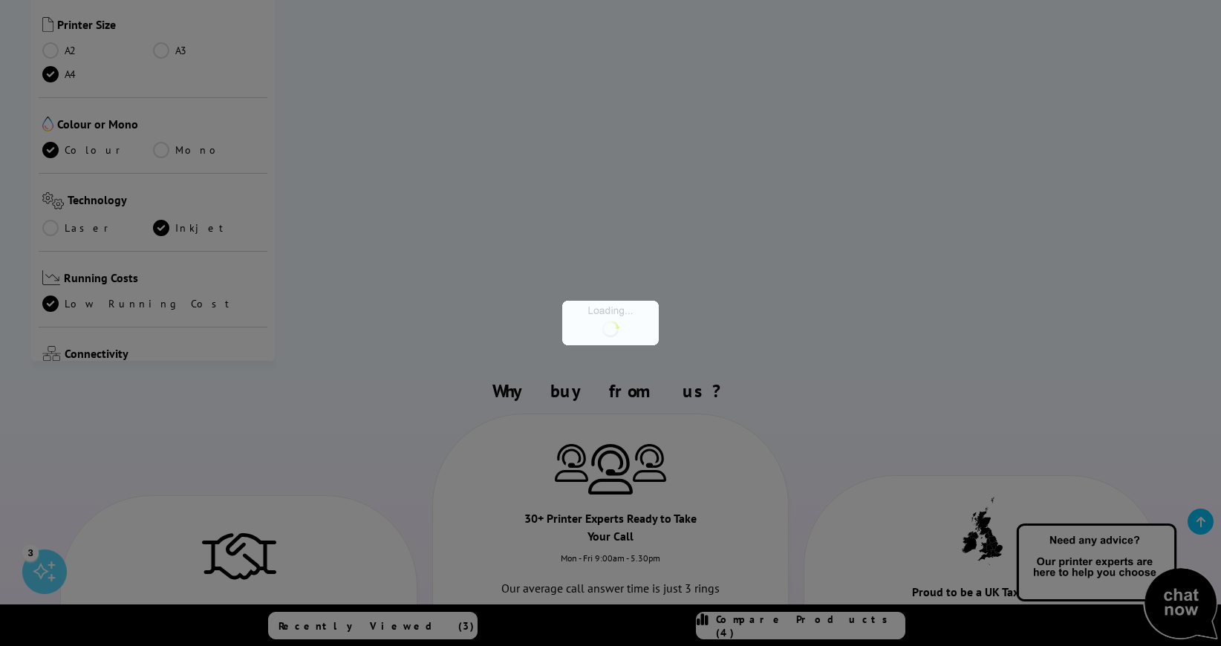
scroll to position [223, 0]
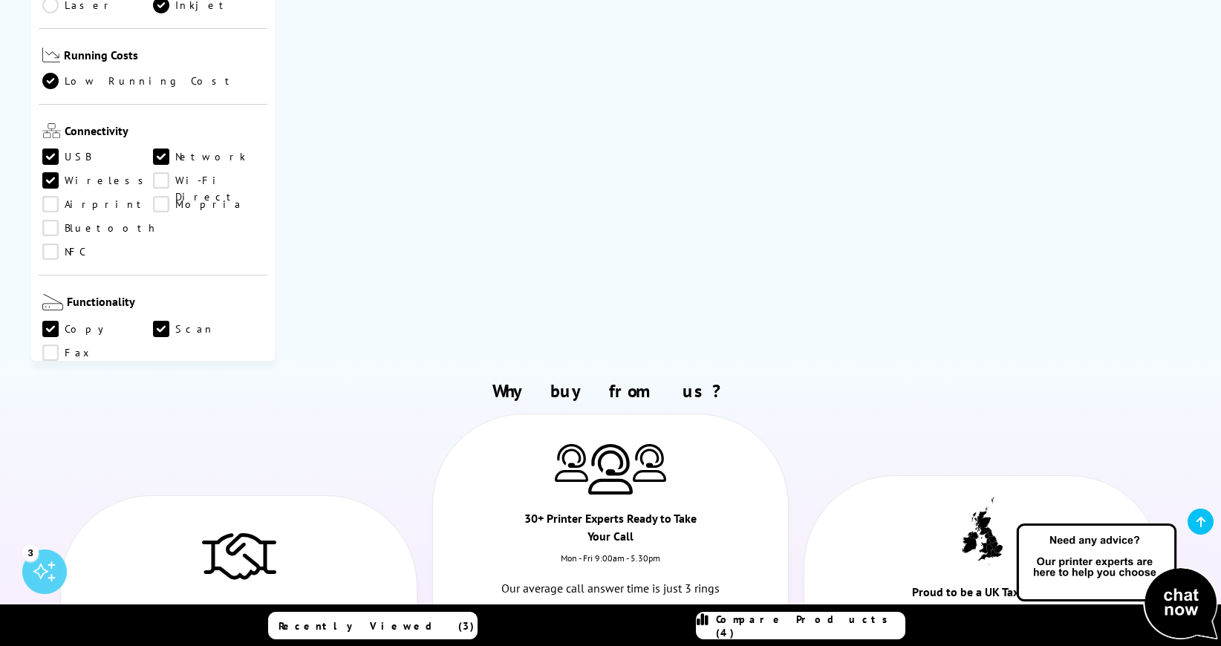
click at [51, 345] on link "Fax" at bounding box center [97, 353] width 111 height 16
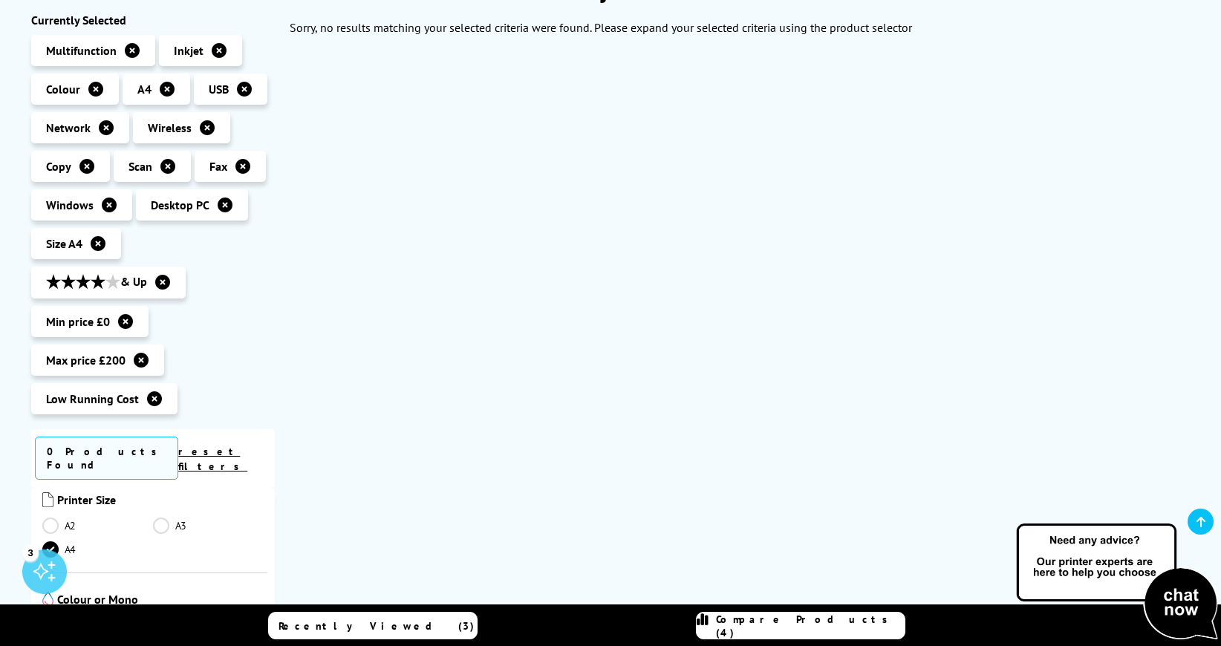
scroll to position [297, 0]
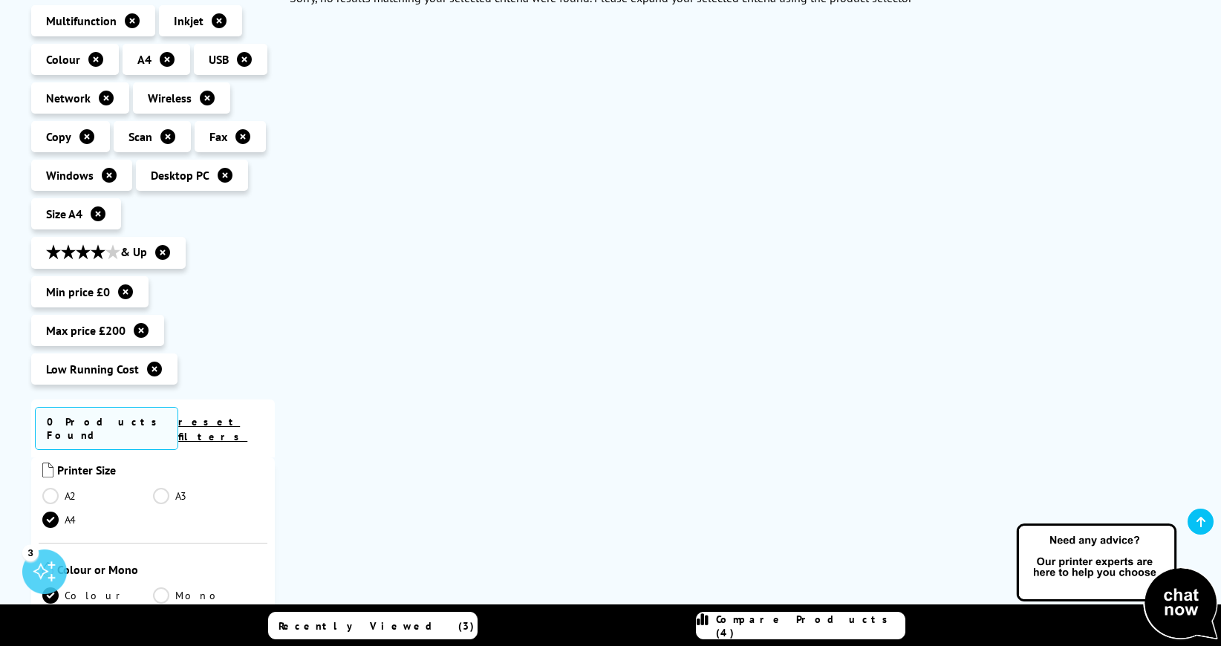
click at [124, 291] on icon at bounding box center [125, 292] width 15 height 15
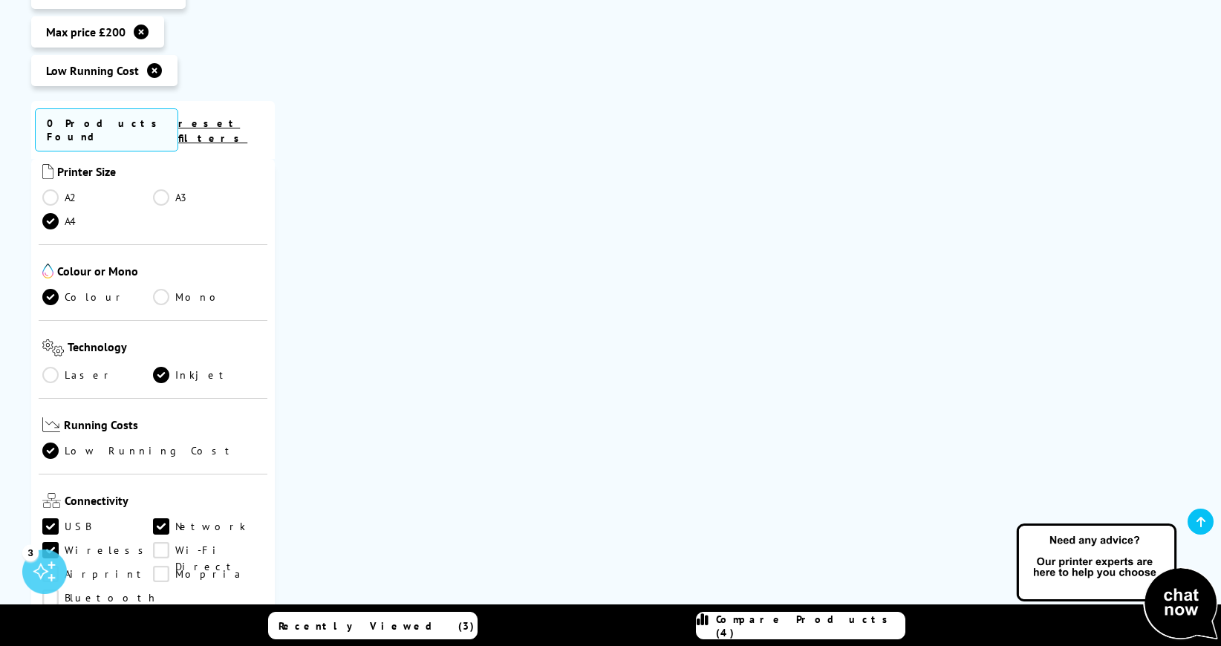
scroll to position [594, 0]
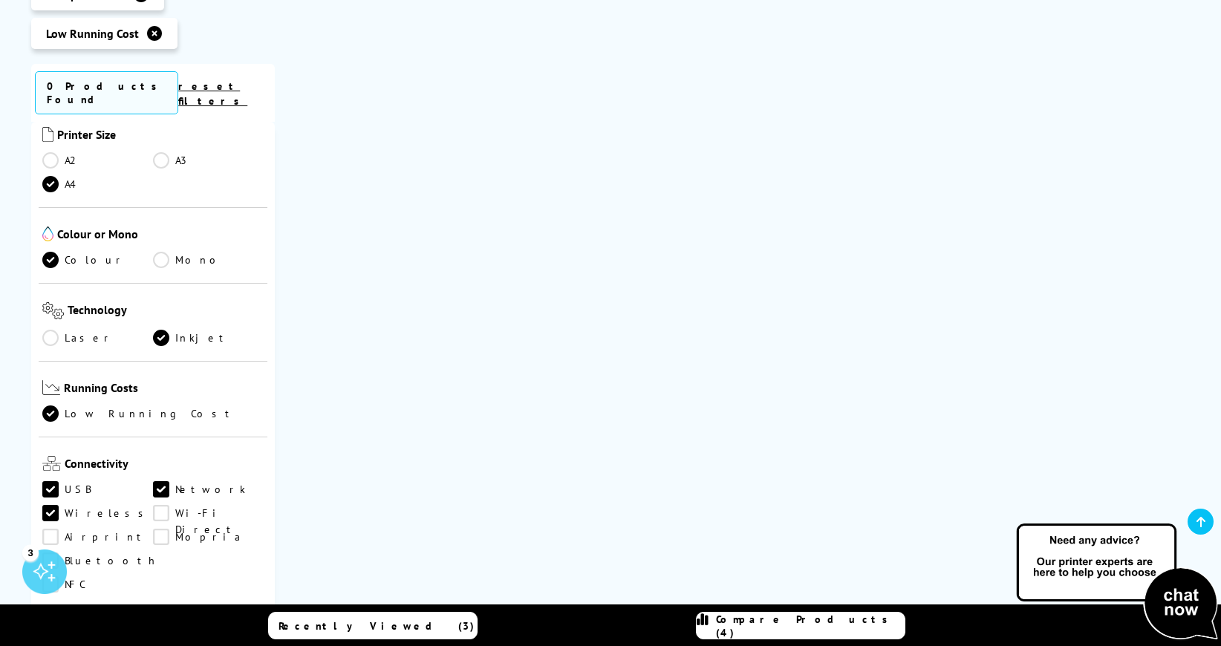
click at [38, 568] on div "3" at bounding box center [44, 572] width 45 height 45
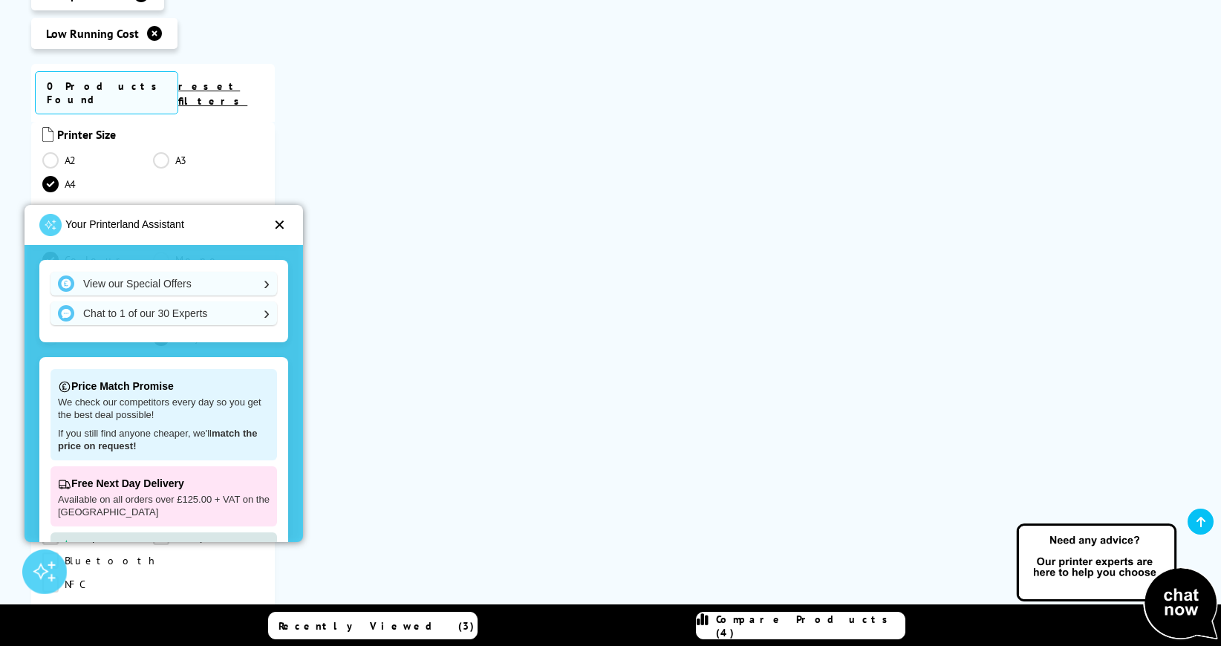
click at [278, 224] on div "✕" at bounding box center [279, 225] width 13 height 15
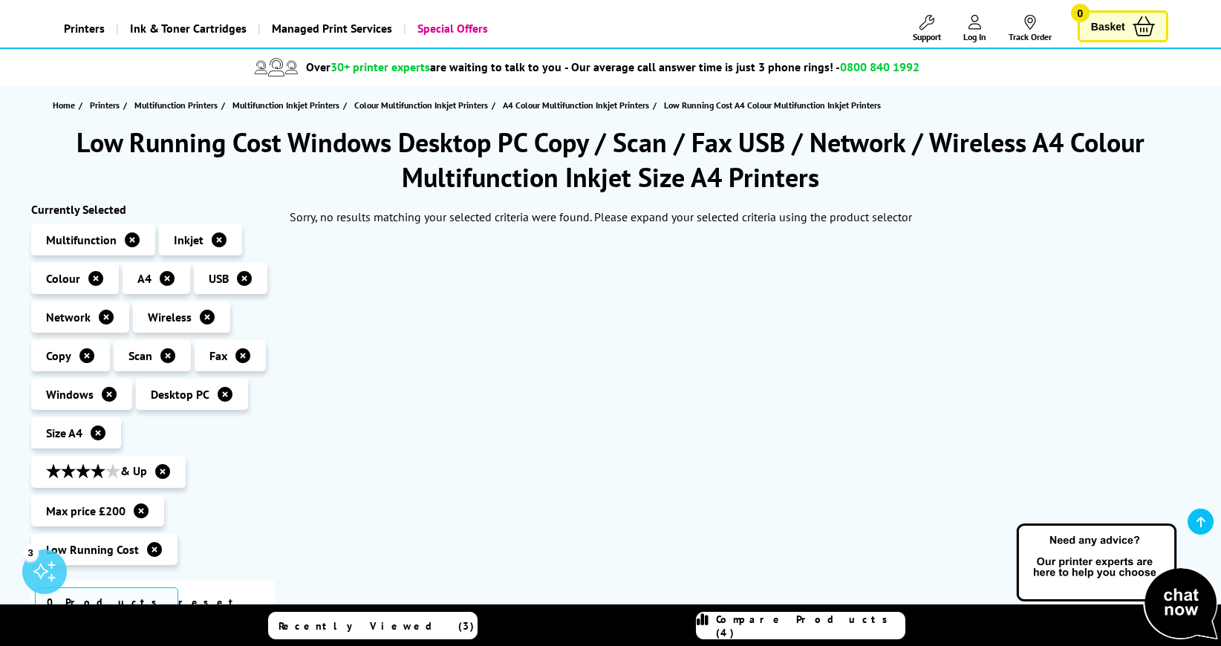
scroll to position [0, 0]
